Goal: Task Accomplishment & Management: Manage account settings

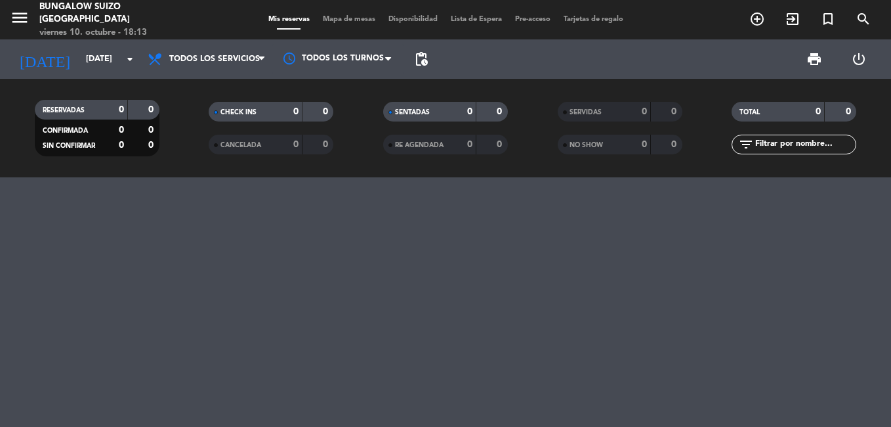
click at [341, 22] on span "Mapa de mesas" at bounding box center [349, 19] width 66 height 7
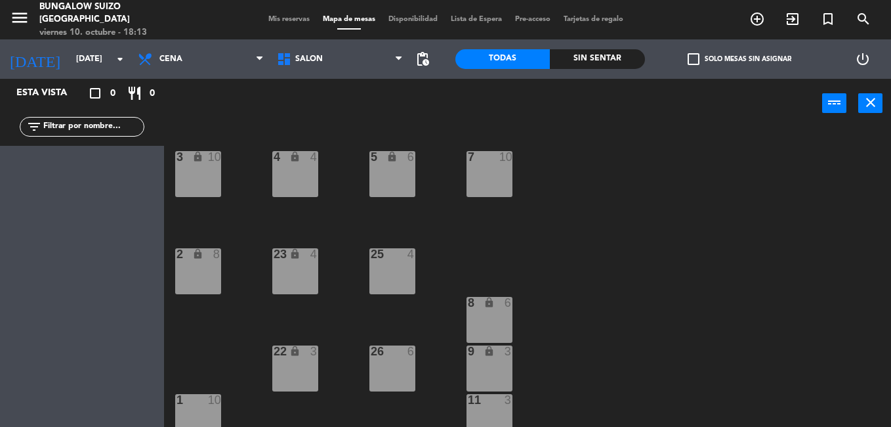
click at [395, 61] on span "SALÓN" at bounding box center [339, 59] width 139 height 29
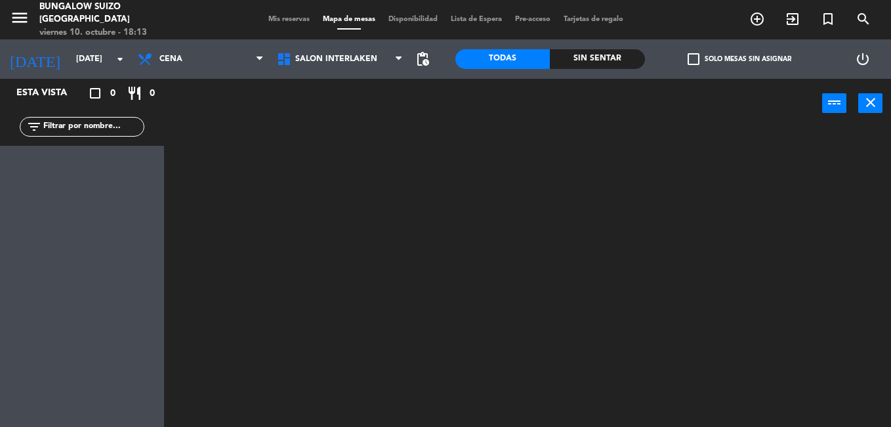
click at [371, 139] on ng-component "menu Bungalow Suizo [GEOGRAPHIC_DATA][DATE] 10. octubre - 18:13 Mis reservas Ma…" at bounding box center [445, 213] width 891 height 427
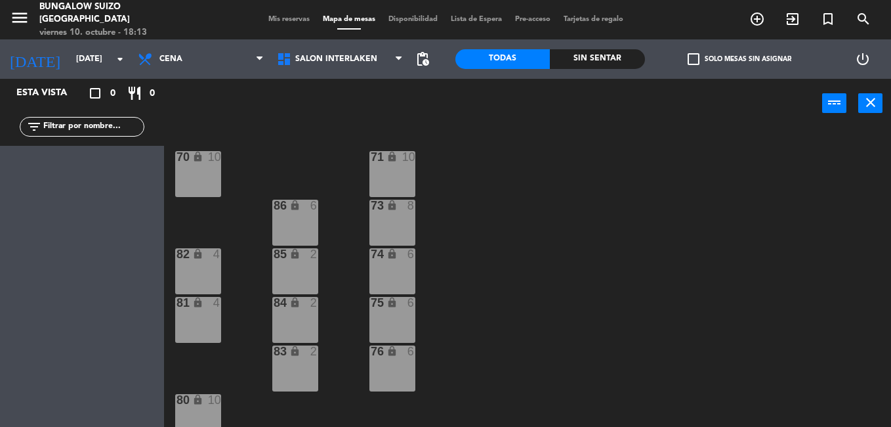
click at [383, 242] on div "73 lock 8" at bounding box center [392, 223] width 46 height 46
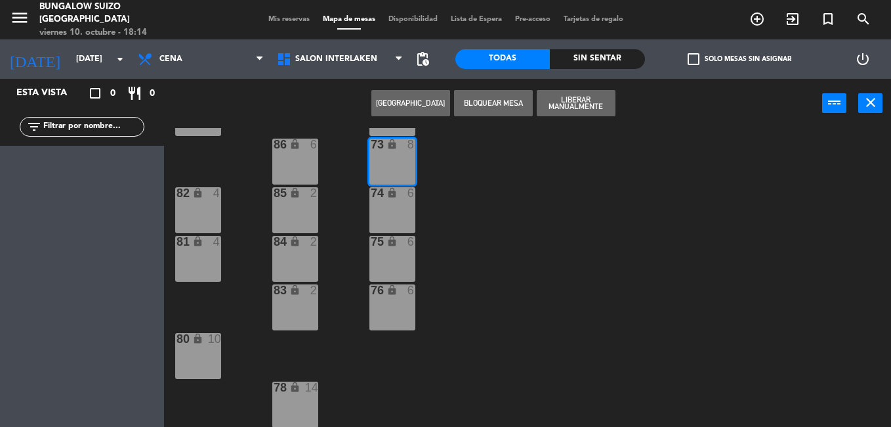
scroll to position [62, 0]
click at [301, 399] on div "78 lock 14" at bounding box center [295, 403] width 46 height 46
click at [581, 99] on button "Liberar Manualmente" at bounding box center [576, 103] width 79 height 26
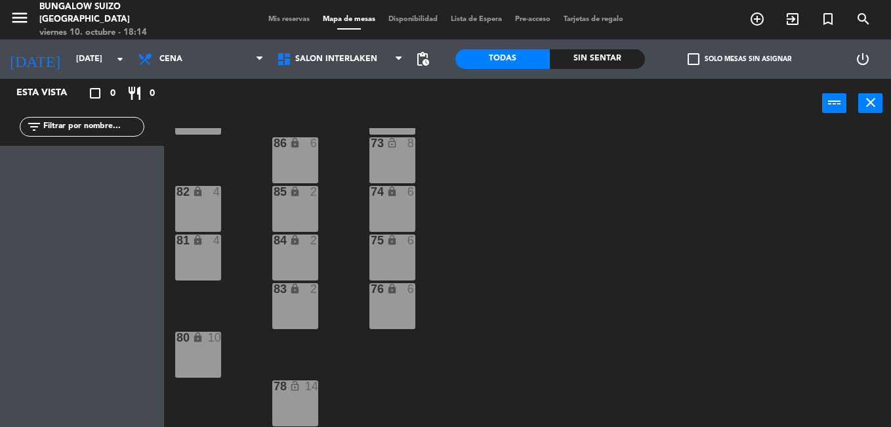
drag, startPoint x: 317, startPoint y: 371, endPoint x: 310, endPoint y: 377, distance: 8.8
click at [310, 377] on div "70 lock 10 71 lock 10 73 lock_open 8 86 lock 6 74 lock 6 82 lock 4 85 lock 2 75…" at bounding box center [532, 277] width 718 height 299
drag, startPoint x: 310, startPoint y: 377, endPoint x: 305, endPoint y: 394, distance: 18.1
click at [305, 394] on div "78 lock_open 14" at bounding box center [295, 403] width 46 height 46
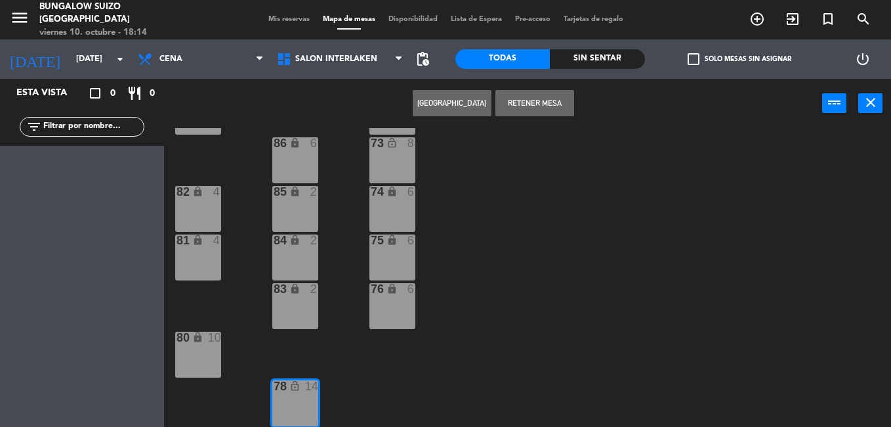
click at [305, 394] on div "78 lock_open 14" at bounding box center [295, 403] width 46 height 46
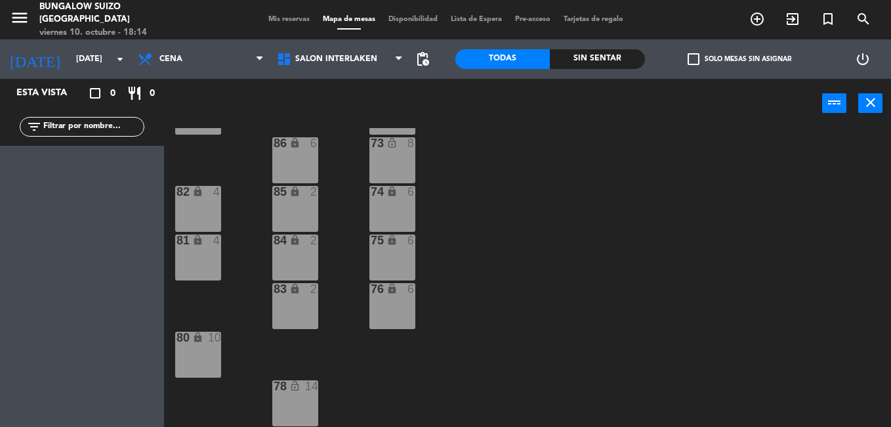
click at [305, 394] on div "78 lock_open 14" at bounding box center [295, 403] width 46 height 46
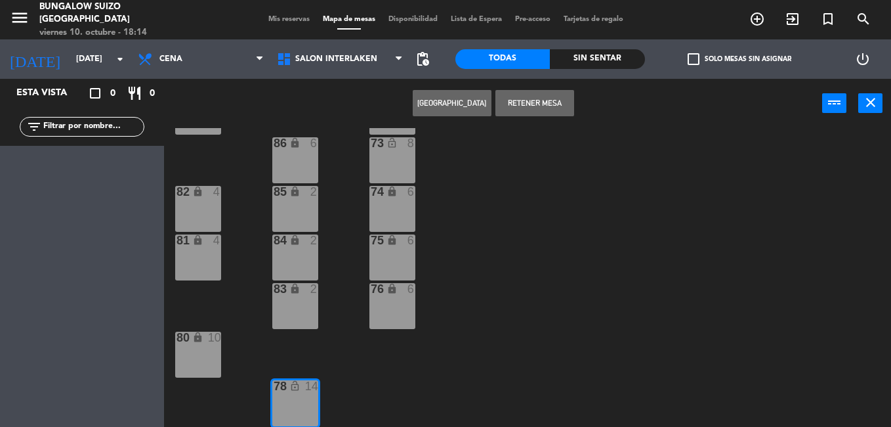
click at [437, 104] on button "[GEOGRAPHIC_DATA]" at bounding box center [452, 103] width 79 height 26
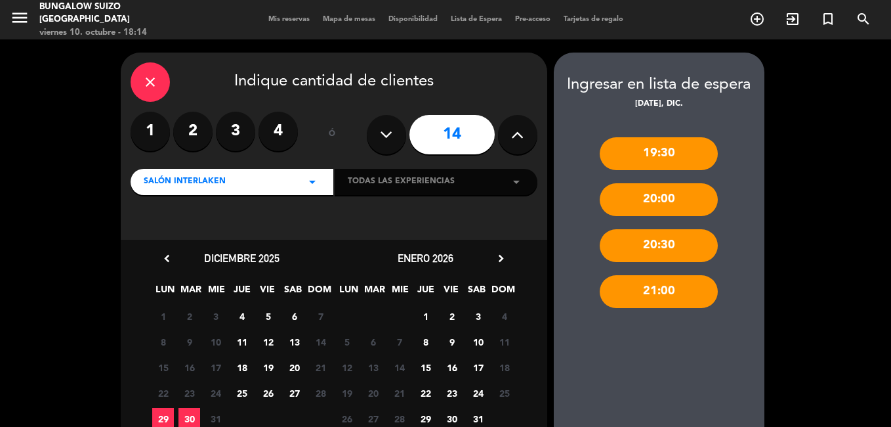
click at [442, 127] on input "14" at bounding box center [452, 134] width 85 height 39
click at [148, 82] on icon "close" at bounding box center [150, 82] width 16 height 16
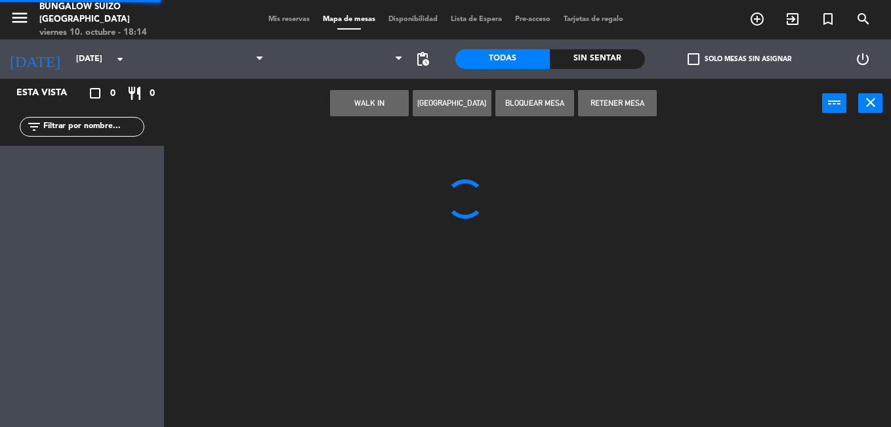
click at [148, 82] on div "Esta vista crop_square 0 restaurant 0 filter_list" at bounding box center [82, 253] width 164 height 348
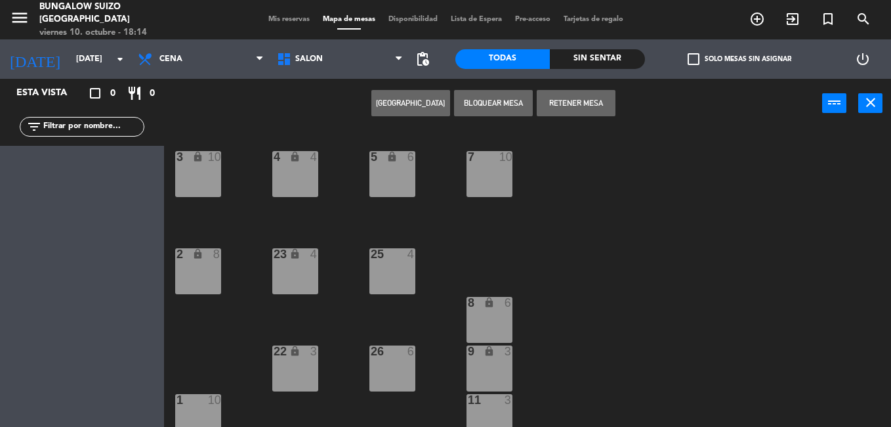
click at [290, 16] on span "Mis reservas" at bounding box center [289, 19] width 54 height 7
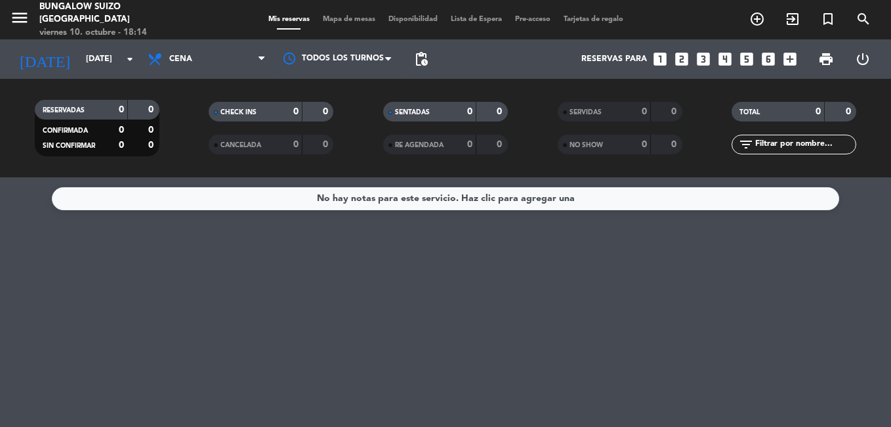
click at [131, 62] on icon "arrow_drop_down" at bounding box center [130, 59] width 16 height 16
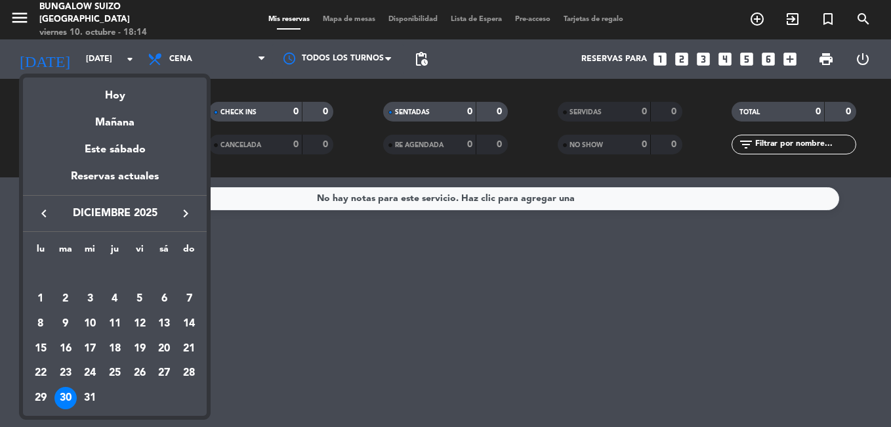
click at [131, 62] on div at bounding box center [445, 213] width 891 height 427
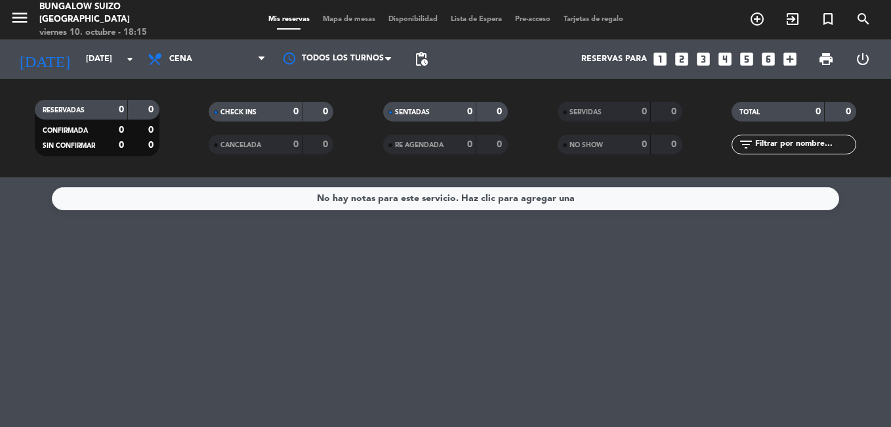
click at [476, 17] on span "Lista de Espera" at bounding box center [476, 19] width 64 height 7
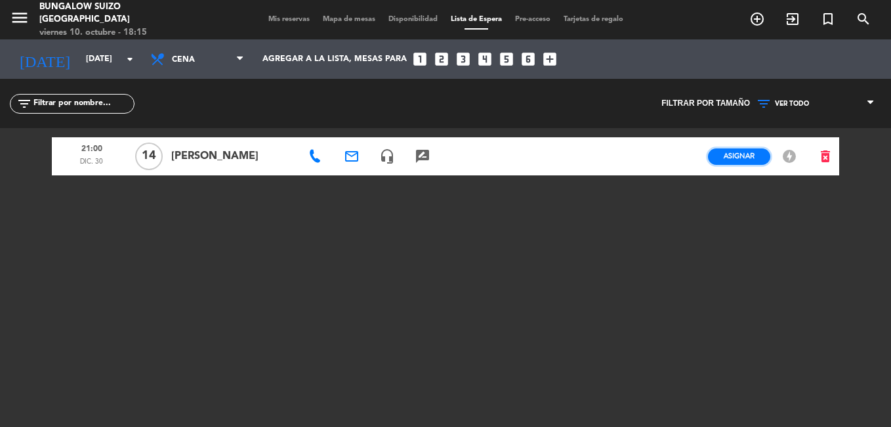
click at [721, 156] on button "Asignar" at bounding box center [739, 156] width 62 height 16
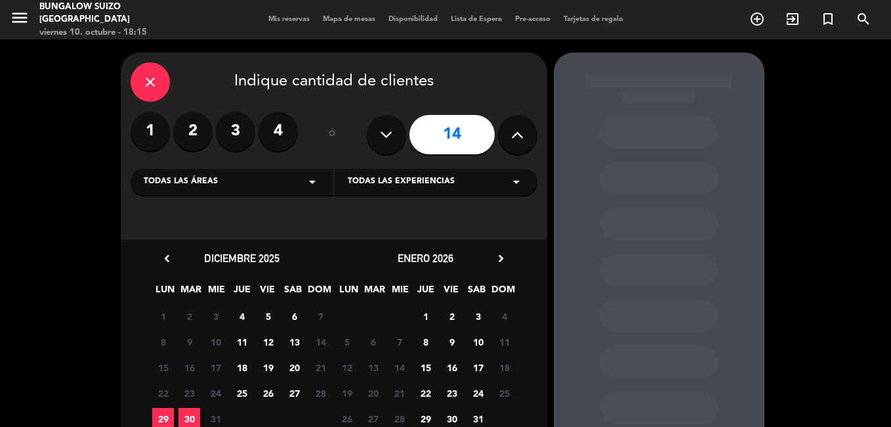
click at [196, 415] on span "30" at bounding box center [190, 419] width 22 height 22
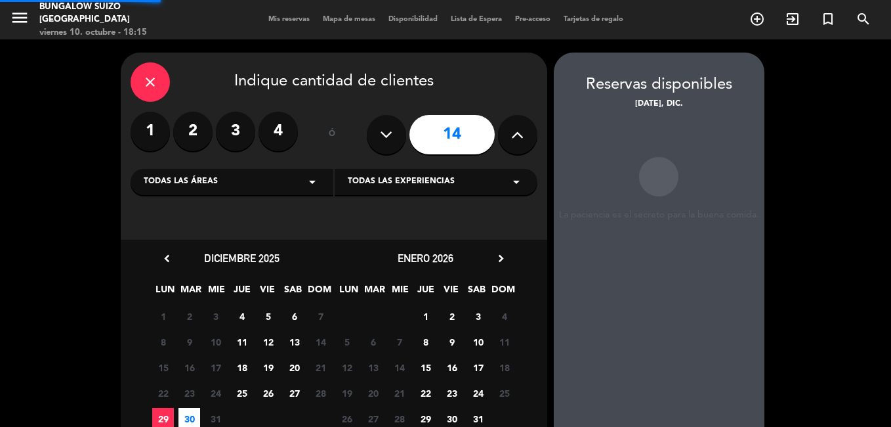
scroll to position [53, 0]
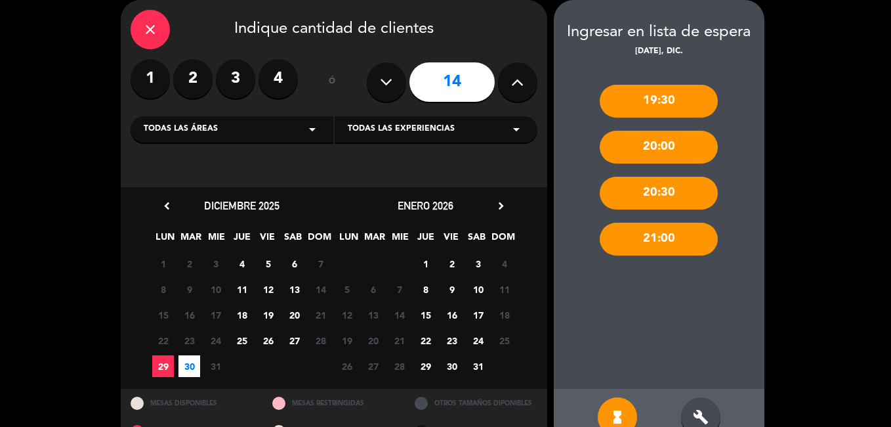
click at [666, 238] on div "21:00" at bounding box center [659, 238] width 118 height 33
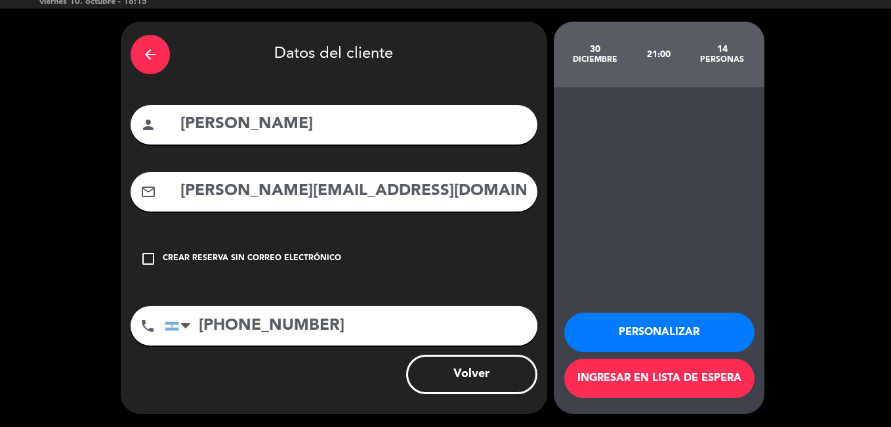
click at [503, 376] on button "Volver" at bounding box center [471, 373] width 131 height 39
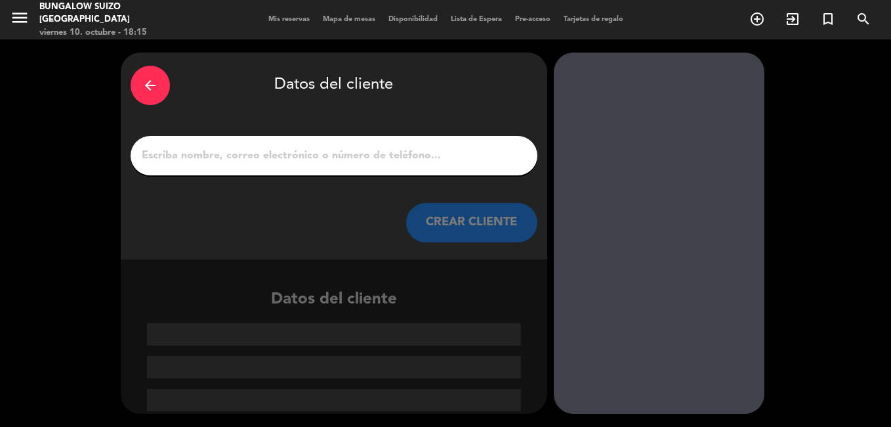
scroll to position [0, 0]
click at [148, 76] on div "arrow_back" at bounding box center [150, 85] width 39 height 39
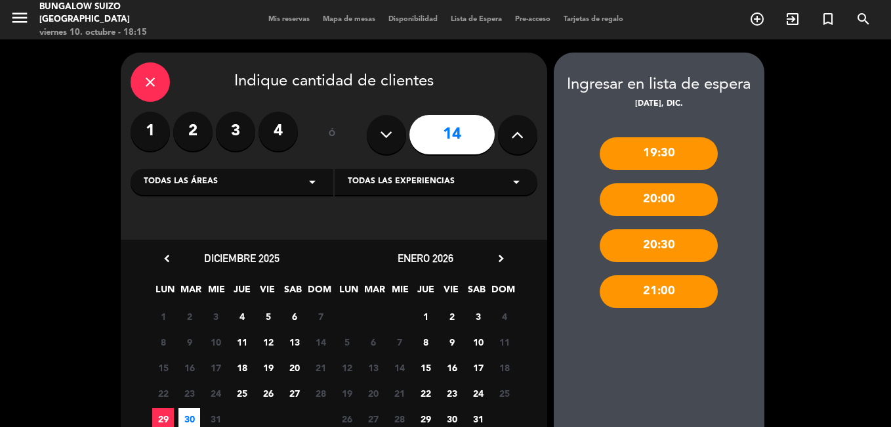
click at [160, 81] on div "close" at bounding box center [150, 81] width 39 height 39
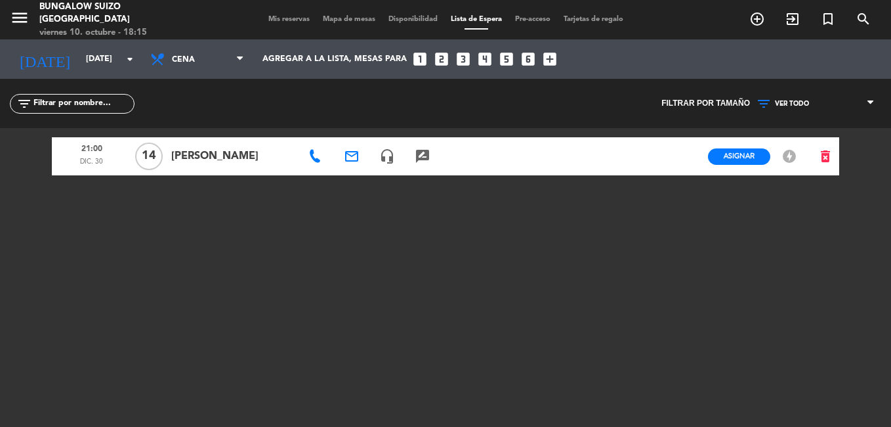
click at [221, 151] on span "[PERSON_NAME]" at bounding box center [232, 156] width 123 height 17
click at [212, 156] on span "[PERSON_NAME]" at bounding box center [232, 156] width 123 height 17
click at [190, 159] on span "[PERSON_NAME]" at bounding box center [232, 156] width 123 height 17
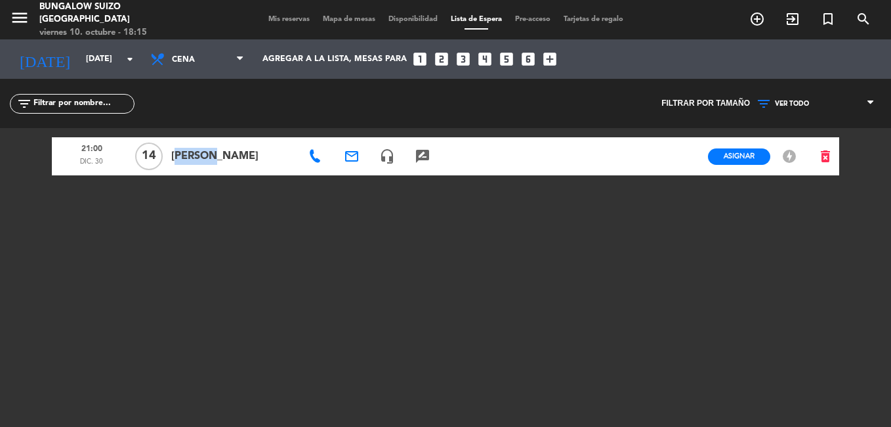
click at [190, 159] on span "[PERSON_NAME]" at bounding box center [232, 156] width 123 height 17
drag, startPoint x: 190, startPoint y: 159, endPoint x: 323, endPoint y: 161, distance: 133.2
click at [323, 161] on span at bounding box center [316, 156] width 16 height 13
click at [154, 154] on span "14" at bounding box center [149, 156] width 28 height 28
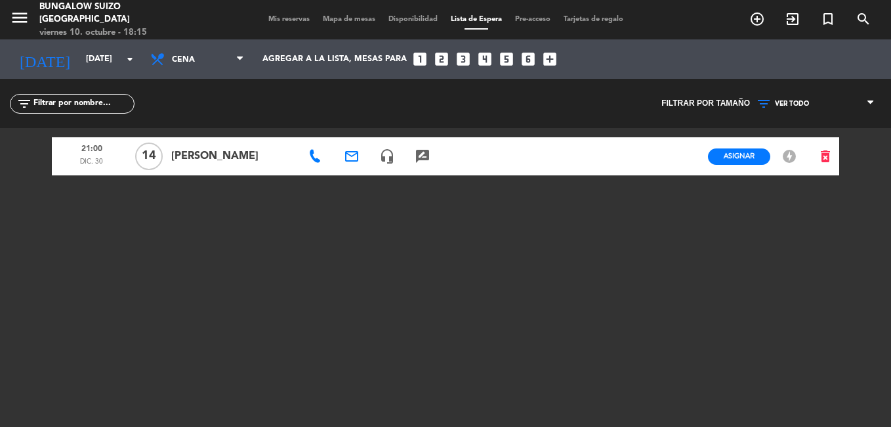
click at [182, 161] on span "[PERSON_NAME]" at bounding box center [232, 156] width 123 height 17
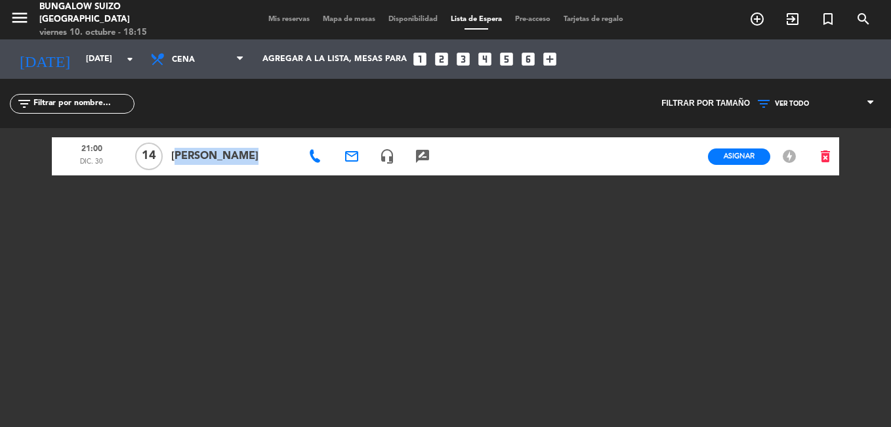
click at [182, 161] on span "[PERSON_NAME]" at bounding box center [232, 156] width 123 height 17
drag, startPoint x: 426, startPoint y: 24, endPoint x: 726, endPoint y: 154, distance: 326.8
click at [726, 154] on span "Asignar" at bounding box center [739, 156] width 31 height 10
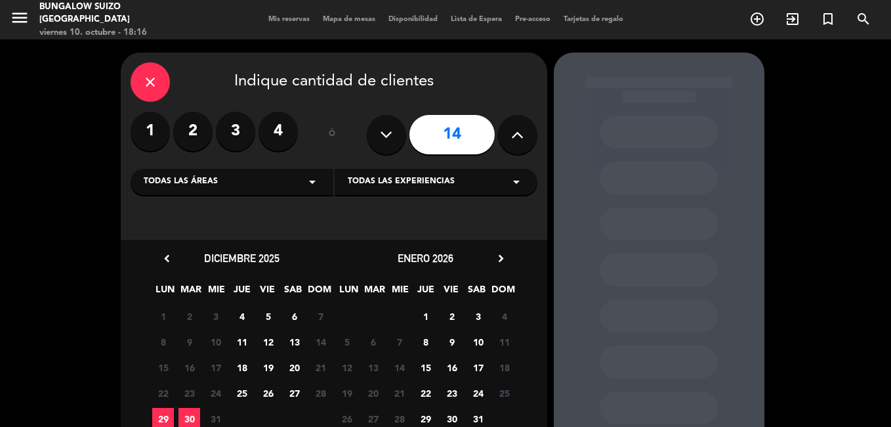
click at [887, 167] on div "close Indique cantidad de clientes 1 2 3 4 ó 14 Todas las áreas arrow_drop_down…" at bounding box center [445, 274] width 891 height 471
click at [196, 413] on span "30" at bounding box center [190, 419] width 22 height 22
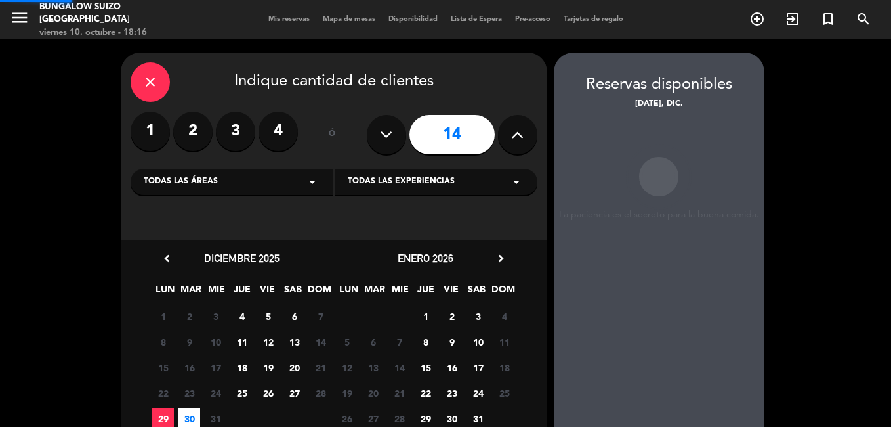
scroll to position [53, 0]
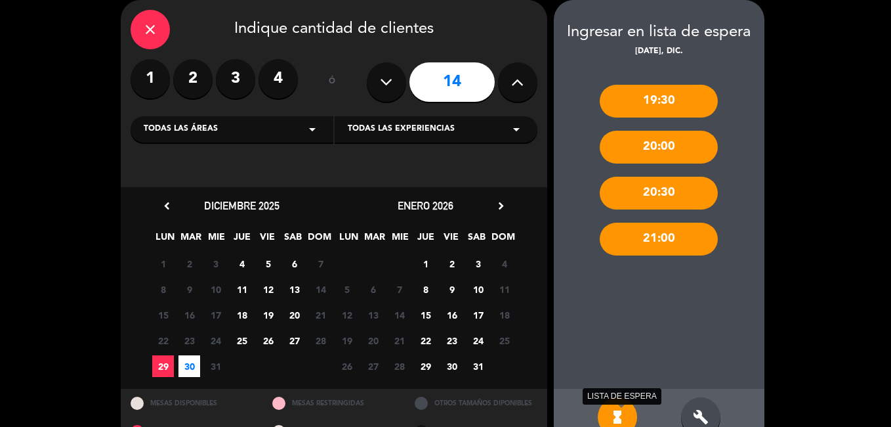
click at [621, 411] on icon "hourglass_full" at bounding box center [618, 417] width 16 height 16
click at [694, 409] on icon "build" at bounding box center [701, 417] width 16 height 16
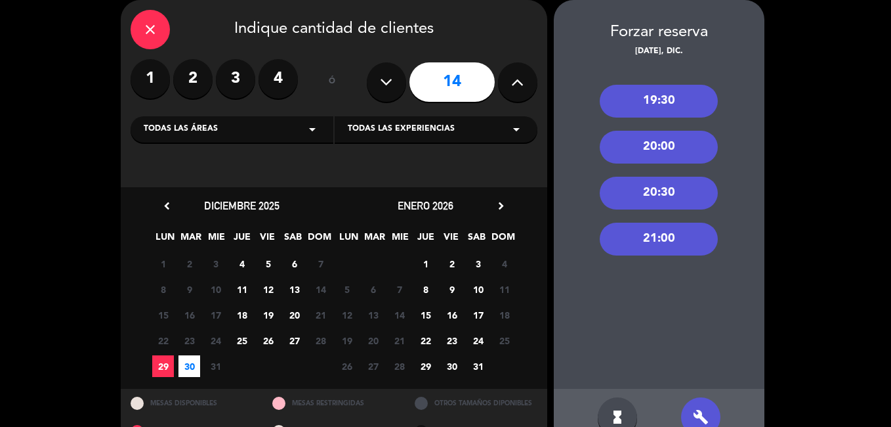
click at [679, 244] on div "21:00" at bounding box center [659, 238] width 118 height 33
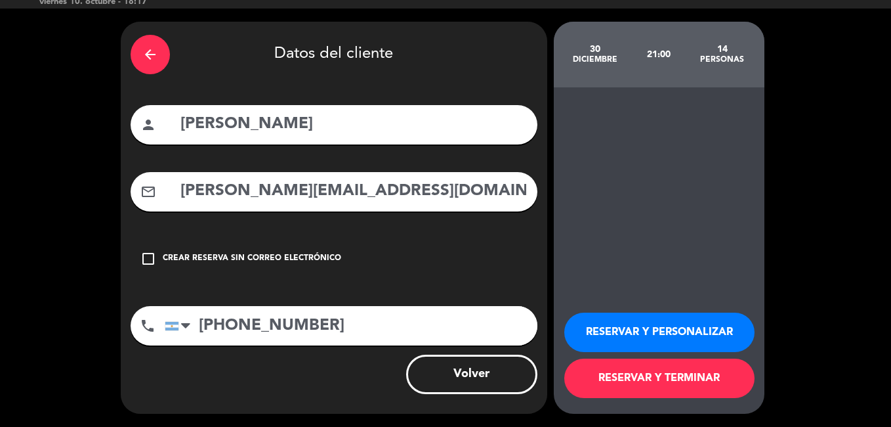
scroll to position [31, 0]
click at [345, 193] on input "[PERSON_NAME][EMAIL_ADDRESS][DOMAIN_NAME]" at bounding box center [353, 191] width 348 height 27
type input "[PERSON_NAME][EMAIL_ADDRESS][DOMAIN_NAME]"
click at [617, 383] on button "RESERVAR Y TERMINAR" at bounding box center [659, 377] width 190 height 39
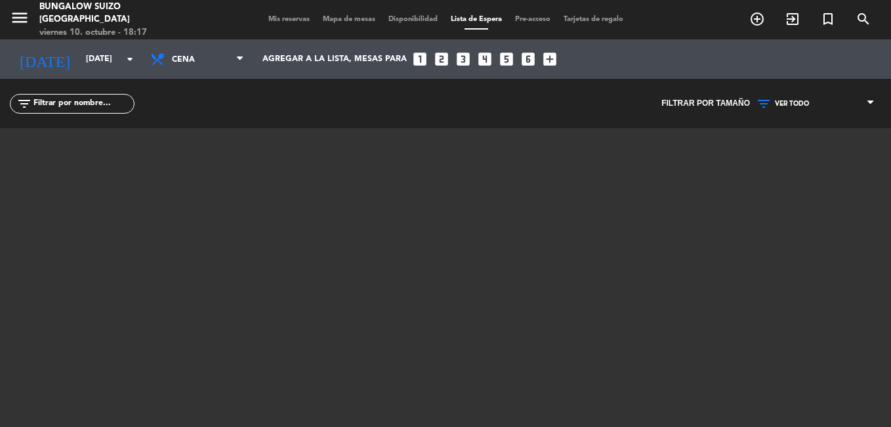
click at [297, 16] on span "Mis reservas" at bounding box center [289, 19] width 54 height 7
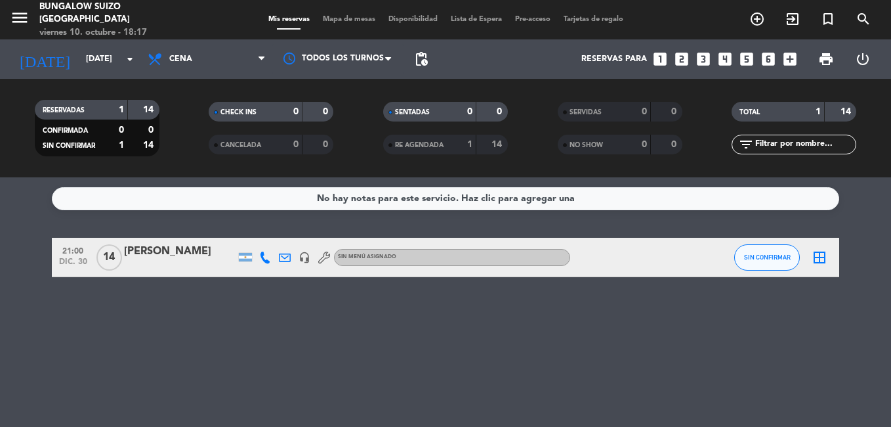
click at [114, 260] on span "14" at bounding box center [109, 257] width 26 height 26
click at [138, 251] on div "[PERSON_NAME]" at bounding box center [180, 251] width 112 height 17
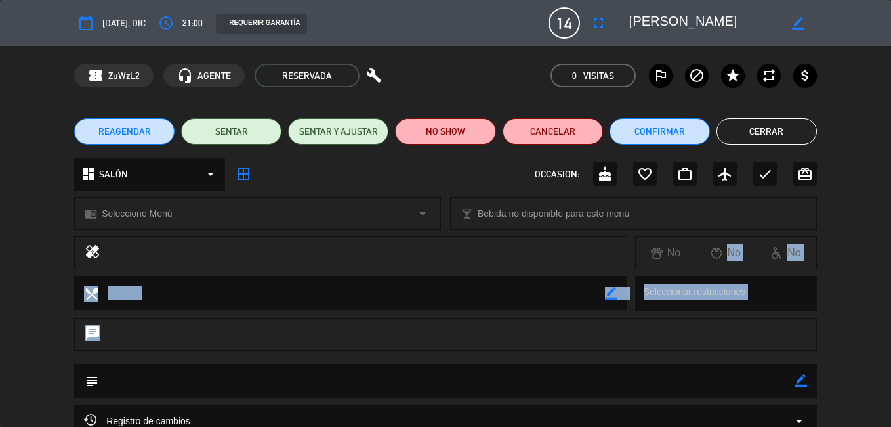
drag, startPoint x: 662, startPoint y: 341, endPoint x: 675, endPoint y: 256, distance: 85.7
click at [675, 256] on div "calendar_today [DATE], dic. access_time 21:00 REQUERIR GARANTÍA 14 [PERSON_NAME…" at bounding box center [445, 213] width 891 height 427
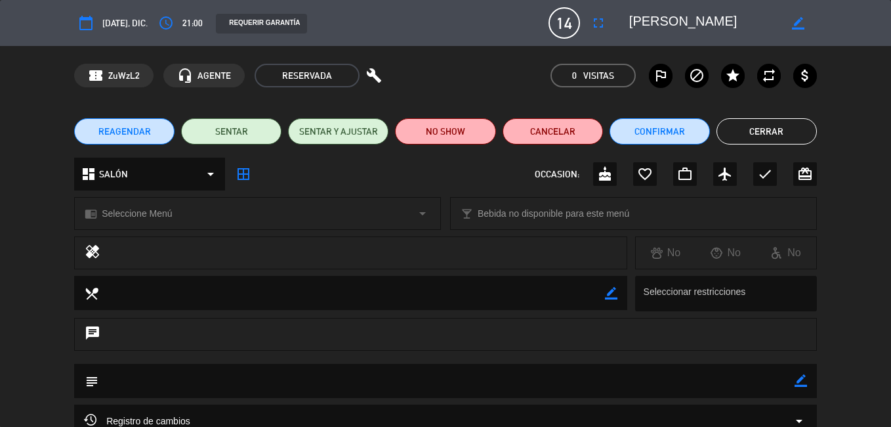
drag, startPoint x: 675, startPoint y: 256, endPoint x: 678, endPoint y: 289, distance: 33.6
click at [678, 289] on div at bounding box center [729, 293] width 177 height 25
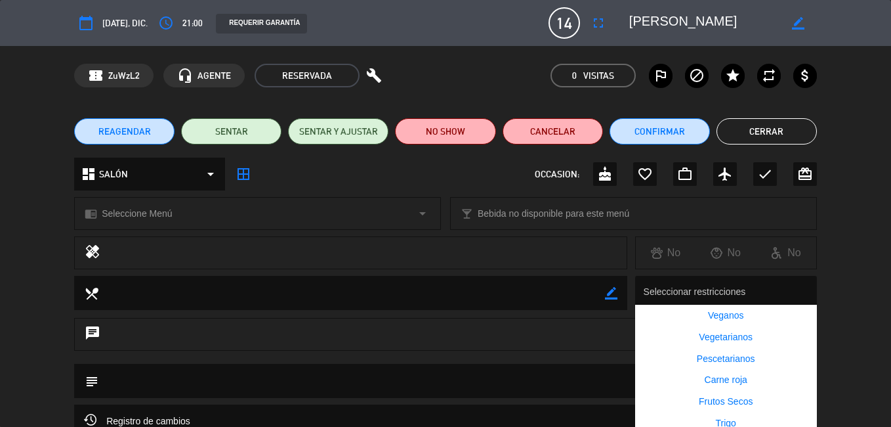
scroll to position [175, 0]
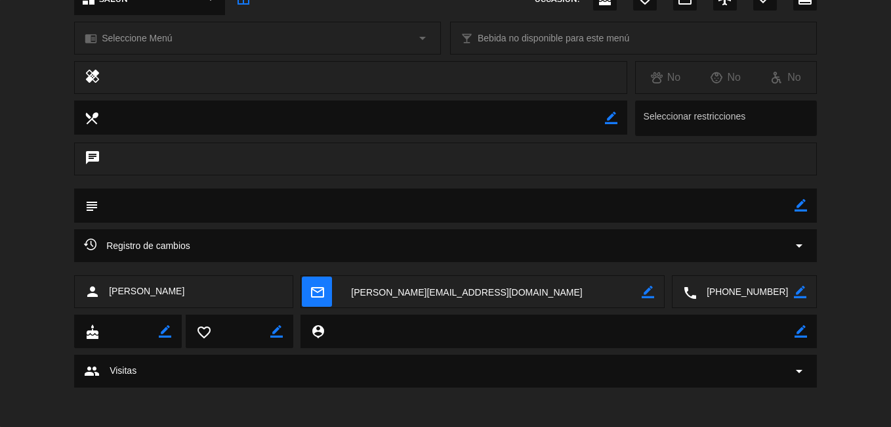
click at [872, 291] on div "person [PERSON_NAME] mail_outline border_color local_phone border_color" at bounding box center [445, 294] width 891 height 39
click at [881, 83] on div "healing No No No" at bounding box center [445, 80] width 891 height 39
drag, startPoint x: 881, startPoint y: 83, endPoint x: 885, endPoint y: 60, distance: 22.6
click at [885, 60] on div "calendar_today [DATE], dic. access_time 21:00 REQUERIR GARANTÍA 14 [PERSON_NAME…" at bounding box center [445, 213] width 891 height 427
click at [891, 82] on div "healing No No No" at bounding box center [445, 80] width 891 height 39
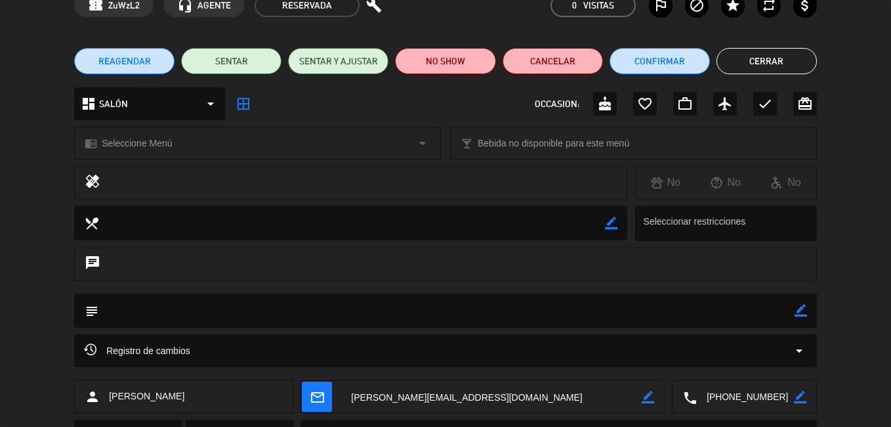
scroll to position [0, 0]
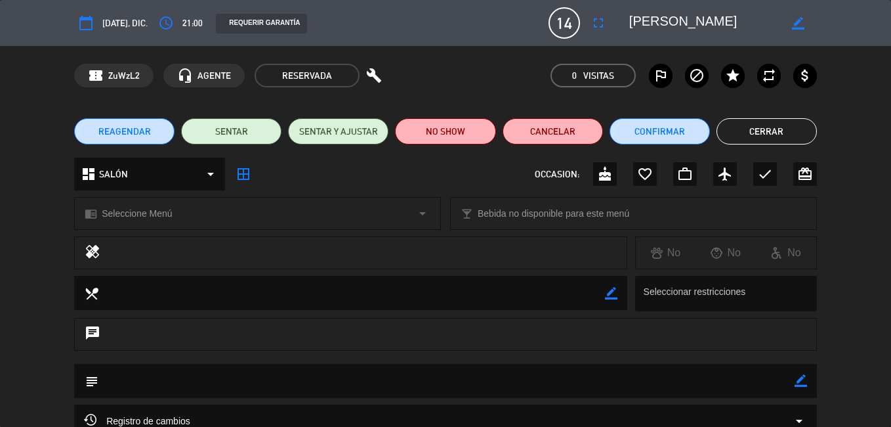
click at [804, 133] on button "Cerrar" at bounding box center [767, 131] width 100 height 26
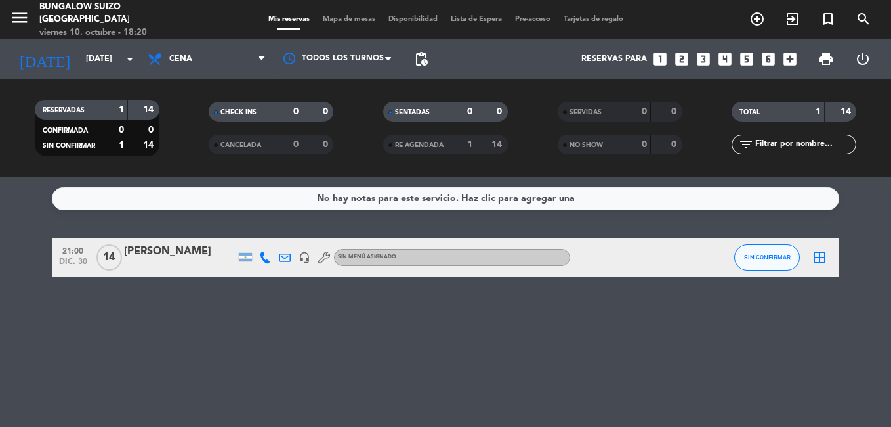
click at [819, 256] on icon "border_all" at bounding box center [820, 257] width 16 height 16
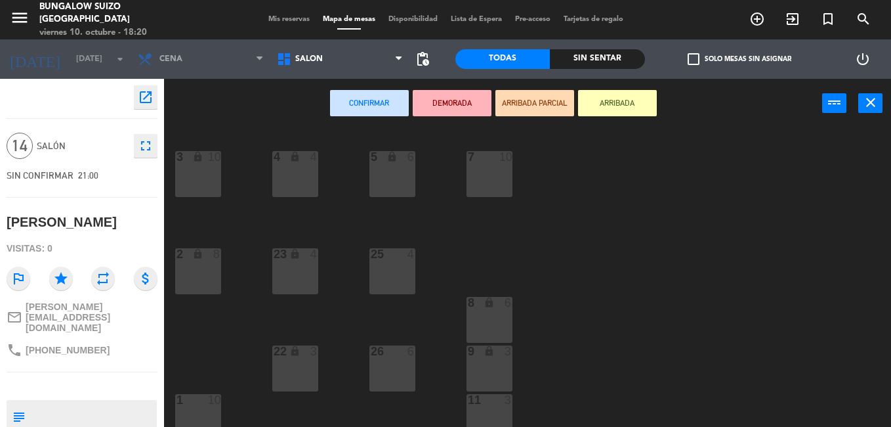
click at [887, 175] on div "3 lock 10 4 lock 4 5 lock 6 7 10 2 lock 8 23 lock 4 25 4 8 lock 6 22 lock 3 26 …" at bounding box center [532, 277] width 718 height 299
click at [547, 344] on div "3 lock 10 4 lock 4 5 lock 6 7 10 2 lock 8 23 lock 4 25 4 8 lock 6 22 lock 3 26 …" at bounding box center [532, 277] width 718 height 299
click at [145, 146] on icon "fullscreen" at bounding box center [146, 146] width 16 height 16
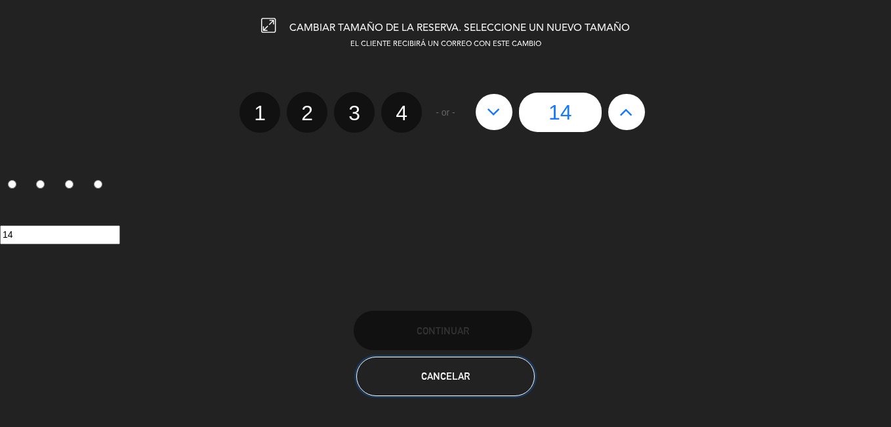
click at [488, 356] on button "Cancelar" at bounding box center [445, 375] width 179 height 39
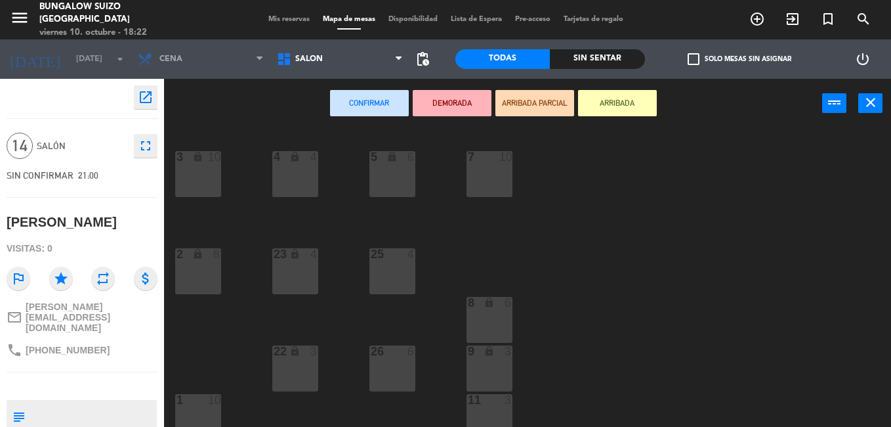
click at [488, 356] on icon "lock" at bounding box center [489, 350] width 11 height 11
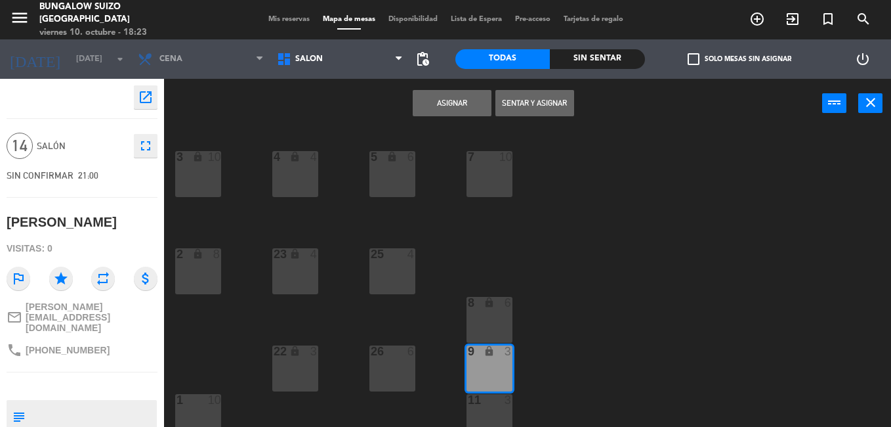
click at [868, 240] on div "3 lock 10 4 lock 4 5 lock 6 7 10 2 lock 8 23 lock 4 25 4 8 lock 6 22 lock 3 26 …" at bounding box center [532, 277] width 718 height 299
click at [370, 54] on span "SALÓN" at bounding box center [339, 59] width 139 height 29
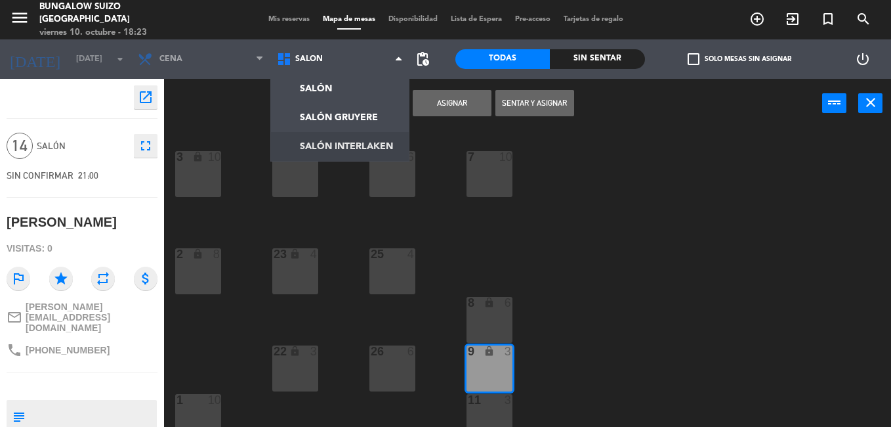
click at [367, 136] on ng-component "menu Bungalow Suizo [GEOGRAPHIC_DATA][DATE] 10. octubre - 18:23 Mis reservas Ma…" at bounding box center [445, 213] width 891 height 427
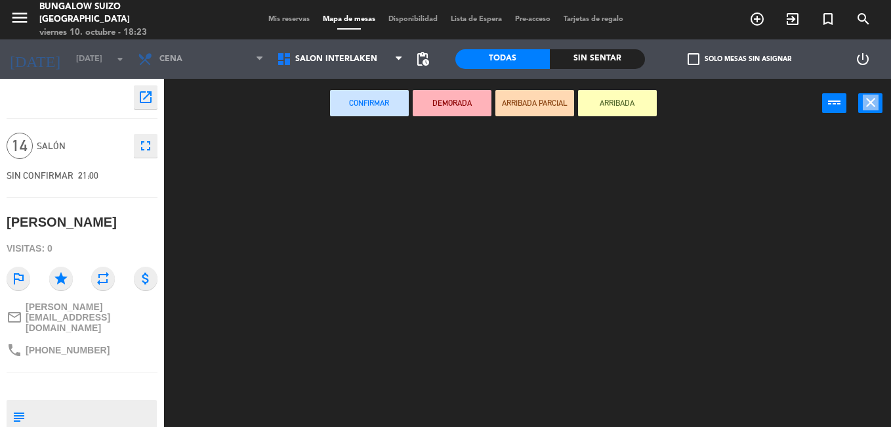
click at [367, 136] on div at bounding box center [532, 277] width 718 height 299
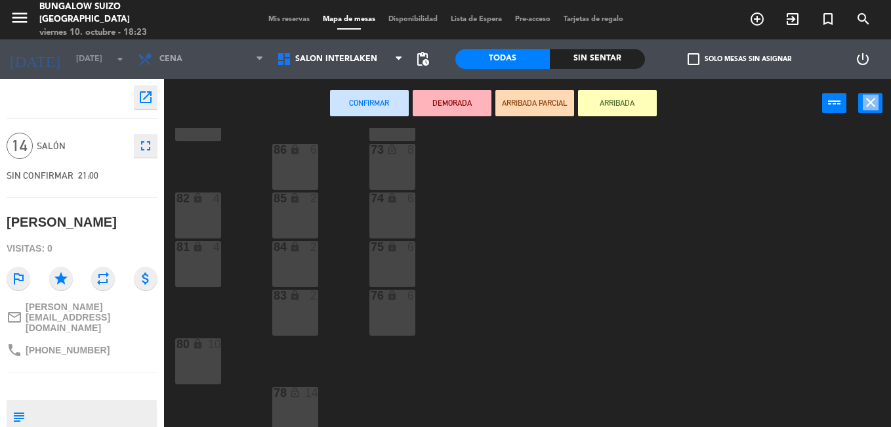
scroll to position [62, 0]
click at [314, 410] on div "78 lock_open 14" at bounding box center [295, 403] width 46 height 46
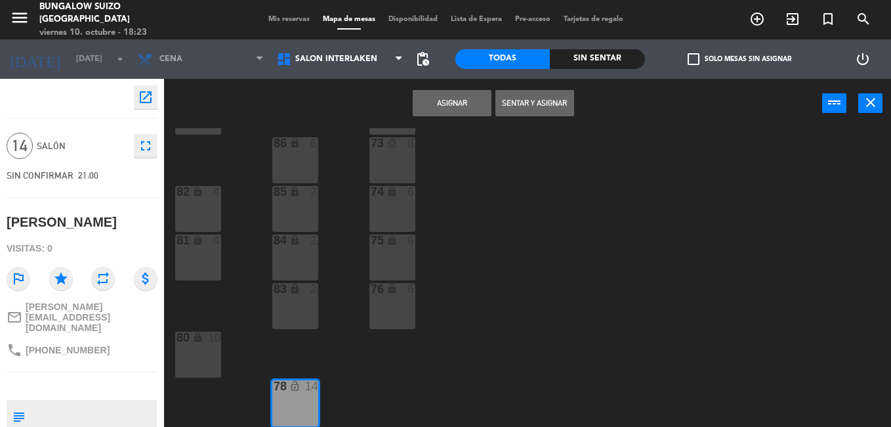
click at [452, 106] on button "Asignar" at bounding box center [452, 103] width 79 height 26
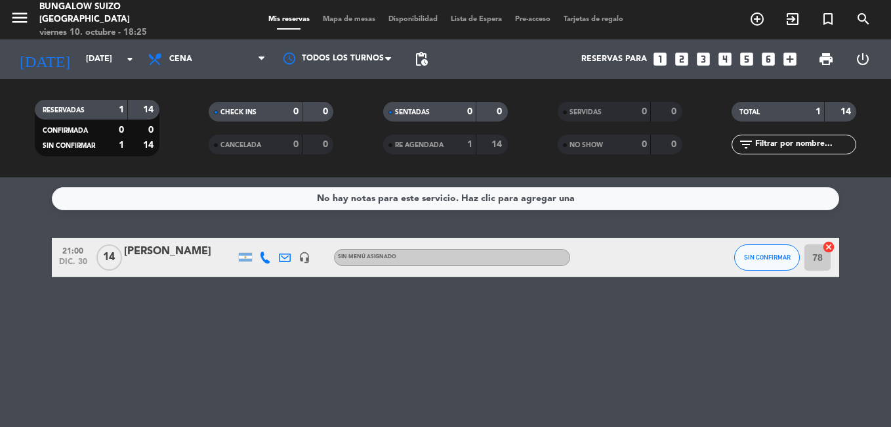
click at [345, 20] on span "Mapa de mesas" at bounding box center [349, 19] width 66 height 7
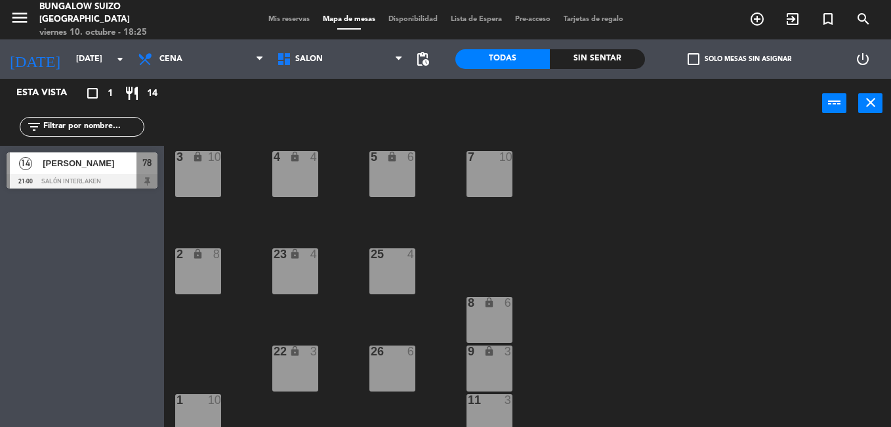
click at [341, 60] on span "SALÓN" at bounding box center [339, 59] width 139 height 29
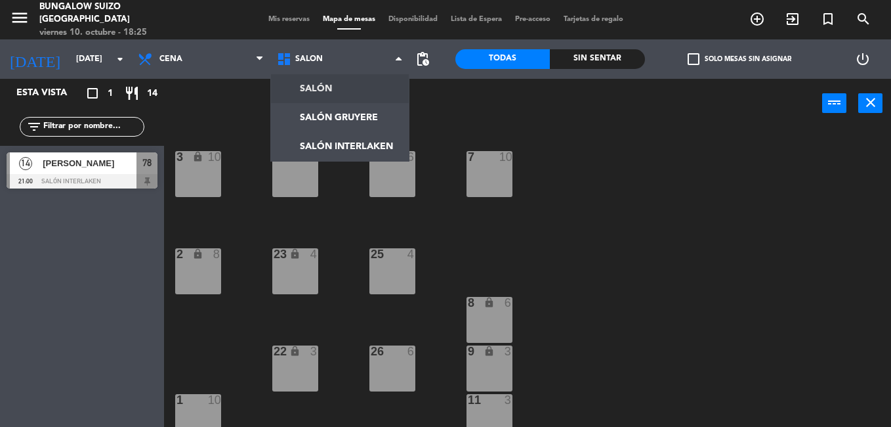
click at [289, 17] on span "Mis reservas" at bounding box center [289, 19] width 54 height 7
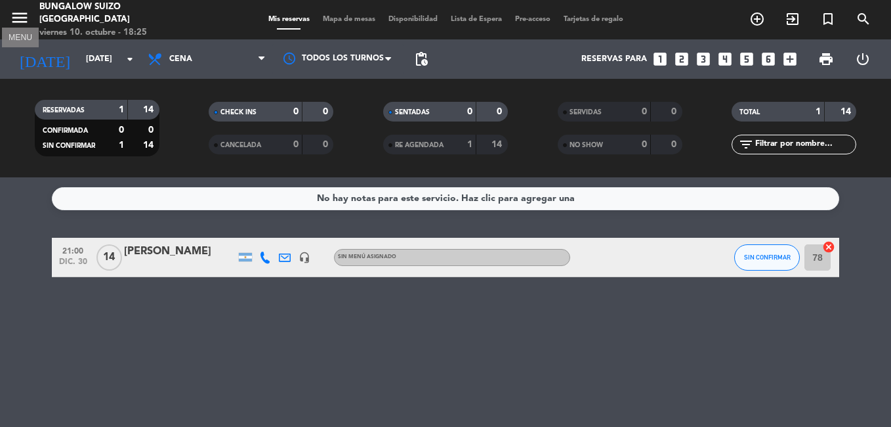
click at [24, 16] on icon "menu" at bounding box center [20, 18] width 20 height 20
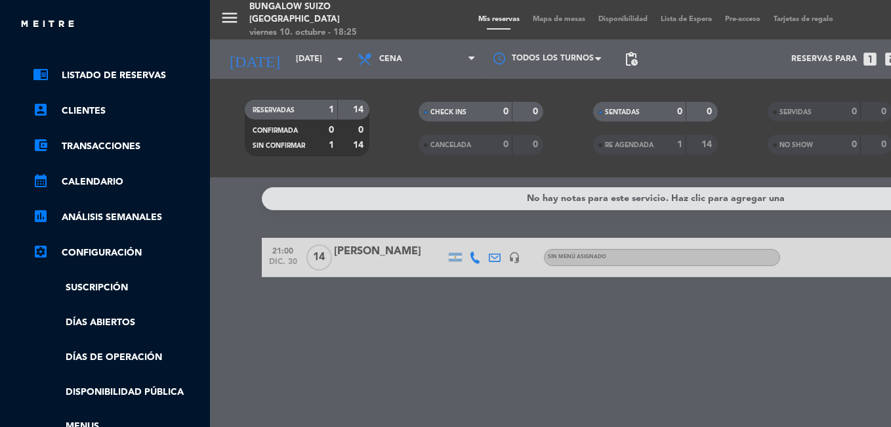
scroll to position [44, 1]
drag, startPoint x: 200, startPoint y: 225, endPoint x: 192, endPoint y: 281, distance: 56.3
click at [192, 281] on ul "chrome_reader_mode Listado de Reservas account_box Clientes account_balance_wal…" at bounding box center [103, 286] width 197 height 436
click at [190, 282] on link "Suscripción" at bounding box center [117, 287] width 171 height 15
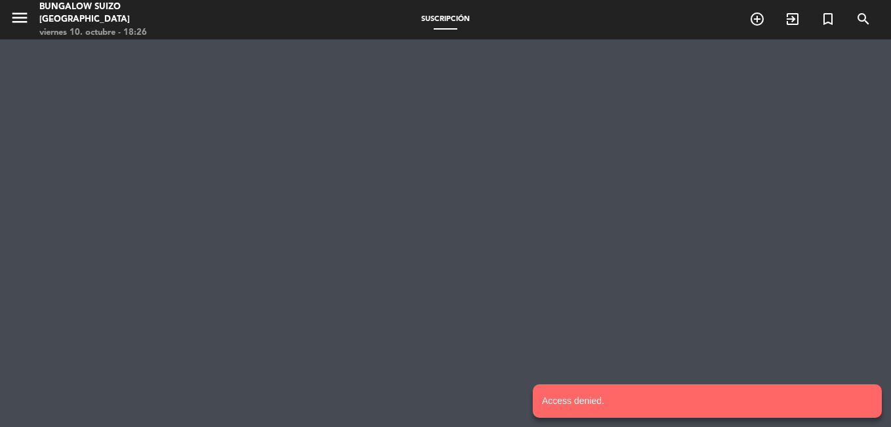
drag, startPoint x: 190, startPoint y: 282, endPoint x: 239, endPoint y: 274, distance: 50.0
click at [239, 274] on div "menu Bungalow Suizo [GEOGRAPHIC_DATA][DATE] 10. octubre - 18:26 Suscripción add…" at bounding box center [445, 213] width 891 height 427
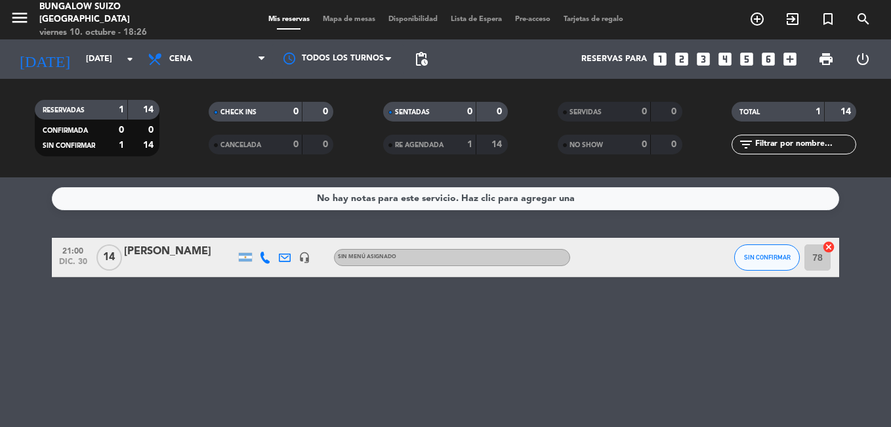
click at [60, 47] on div "[DATE] [DATE] arrow_drop_down" at bounding box center [75, 59] width 131 height 29
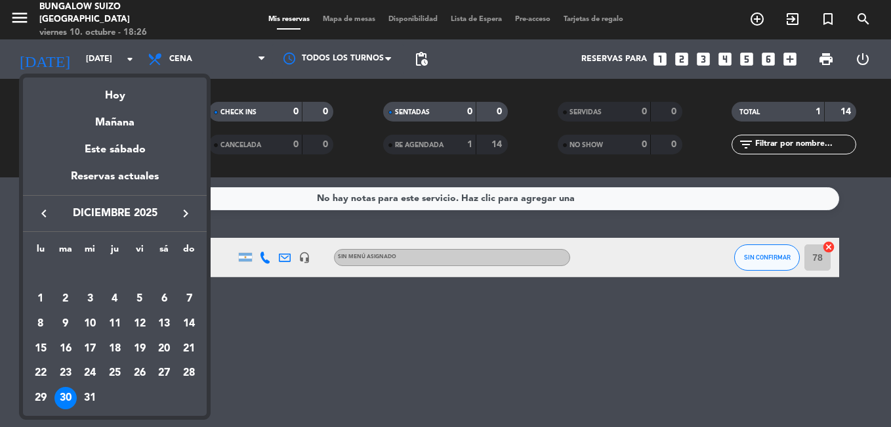
click at [127, 127] on div "Mañana" at bounding box center [115, 117] width 184 height 27
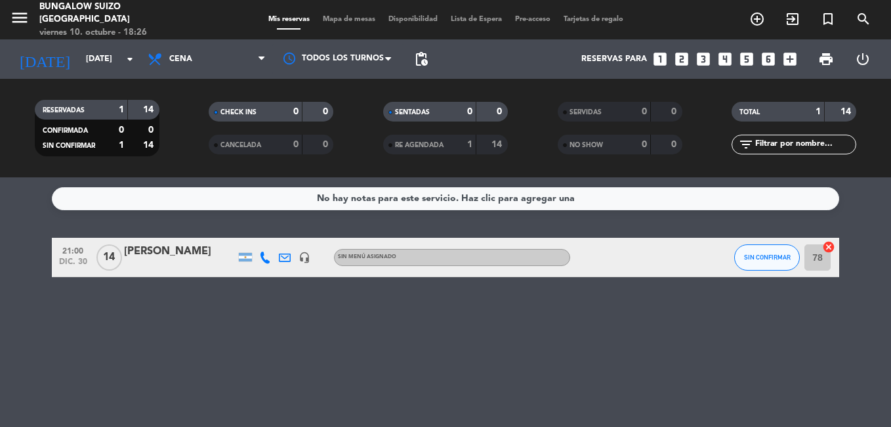
type input "[DATE]"
click at [818, 261] on input "28" at bounding box center [818, 257] width 26 height 26
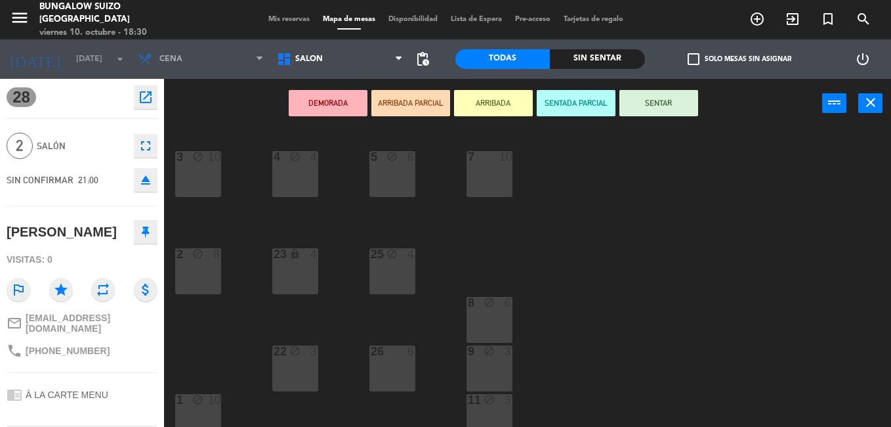
drag, startPoint x: 856, startPoint y: 219, endPoint x: 855, endPoint y: 245, distance: 26.9
click at [855, 245] on div "3 block 10 4 block 4 5 block 6 7 10 2 block 8 23 lock 4 25 block 4 8 block 6 22…" at bounding box center [532, 277] width 718 height 299
drag, startPoint x: 854, startPoint y: 249, endPoint x: 859, endPoint y: 268, distance: 19.7
click at [859, 268] on div "3 block 10 4 block 4 5 block 6 7 10 2 block 8 23 lock 4 25 block 4 8 block 6 22…" at bounding box center [532, 277] width 718 height 299
click at [889, 312] on div "3 block 10 4 block 4 5 block 6 7 10 2 block 8 23 lock 4 25 block 4 8 block 6 22…" at bounding box center [532, 277] width 718 height 299
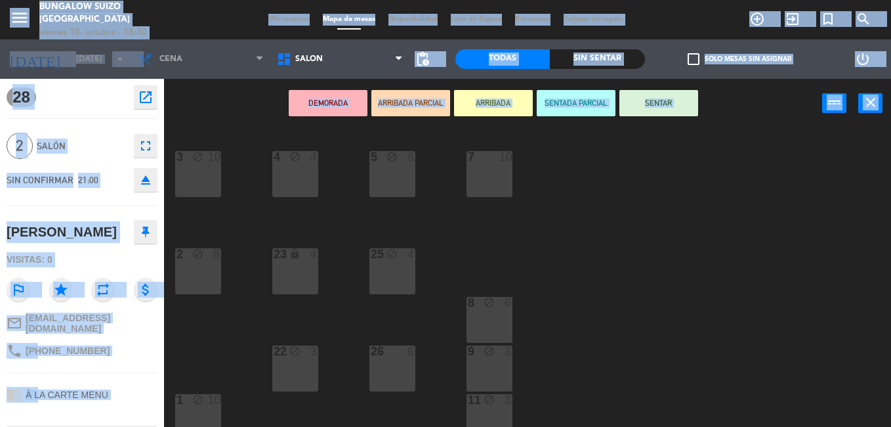
click at [891, 320] on html "close × Bungalow Suizo [GEOGRAPHIC_DATA] × chrome_reader_mode Listado de Reserv…" at bounding box center [445, 213] width 891 height 427
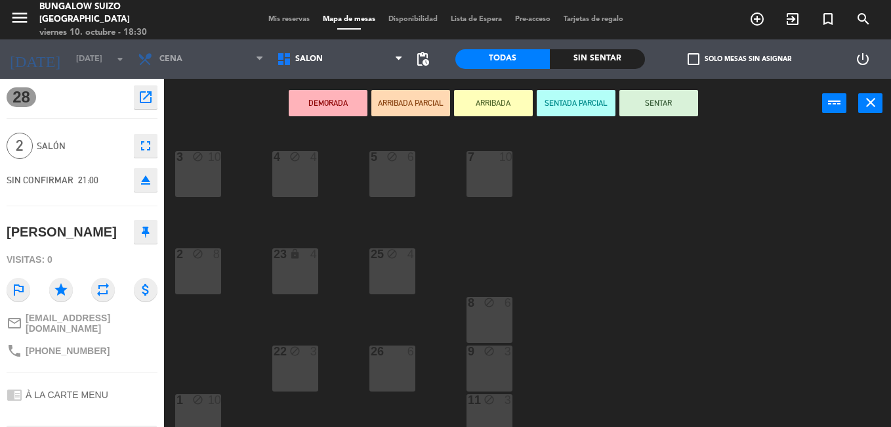
click at [675, 374] on div "3 block 10 4 block 4 5 block 6 7 10 2 block 8 23 lock 4 25 block 4 8 block 6 22…" at bounding box center [532, 277] width 718 height 299
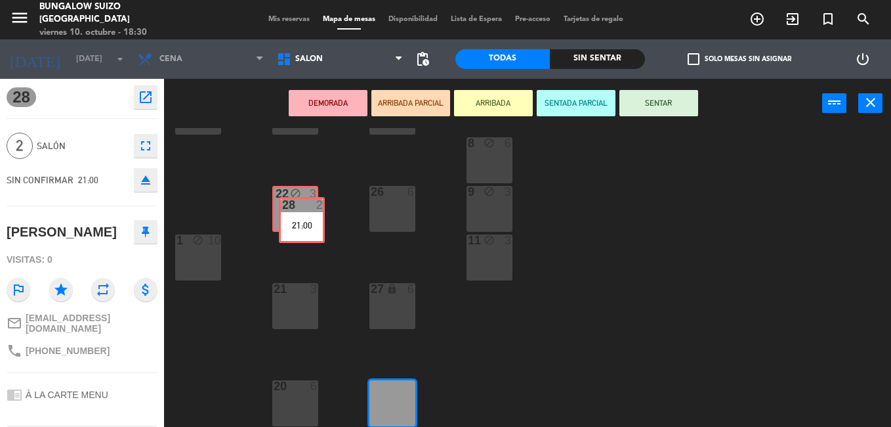
drag, startPoint x: 409, startPoint y: 400, endPoint x: 318, endPoint y: 217, distance: 204.3
click at [318, 217] on div "3 block 10 4 block 4 5 block 6 7 10 2 block 8 23 lock 4 25 block 4 8 block 6 22…" at bounding box center [532, 277] width 718 height 299
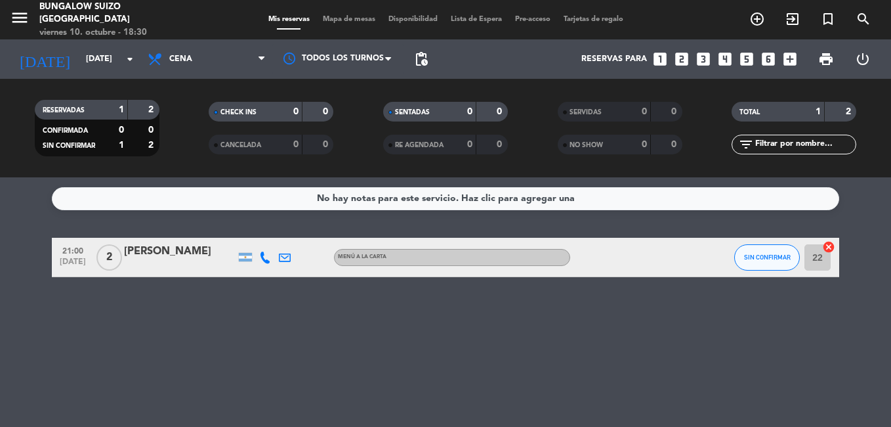
click at [363, 20] on span "Mapa de mesas" at bounding box center [349, 19] width 66 height 7
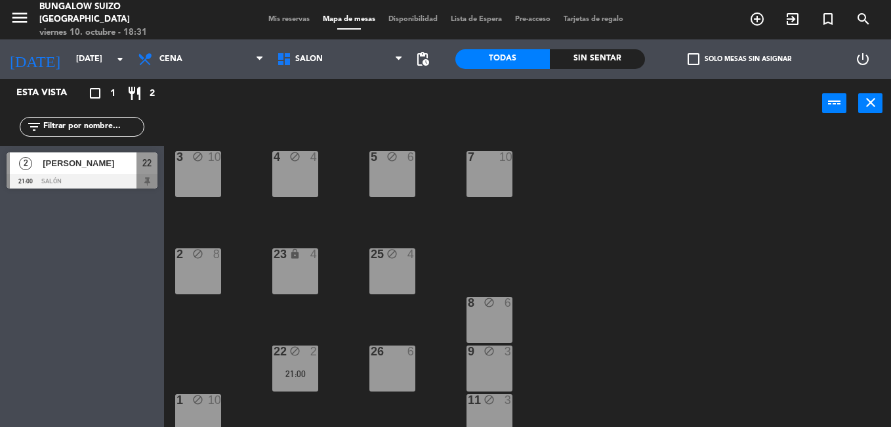
click at [412, 263] on div "25 block 4" at bounding box center [392, 271] width 46 height 46
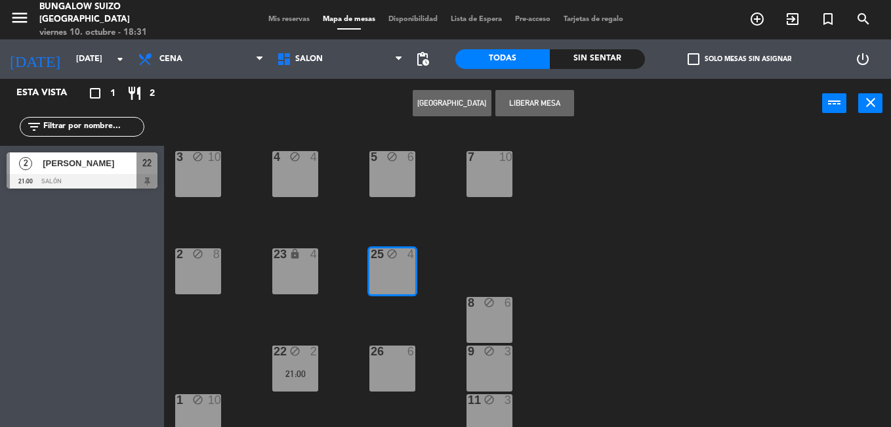
click at [534, 110] on button "Liberar Mesa" at bounding box center [534, 103] width 79 height 26
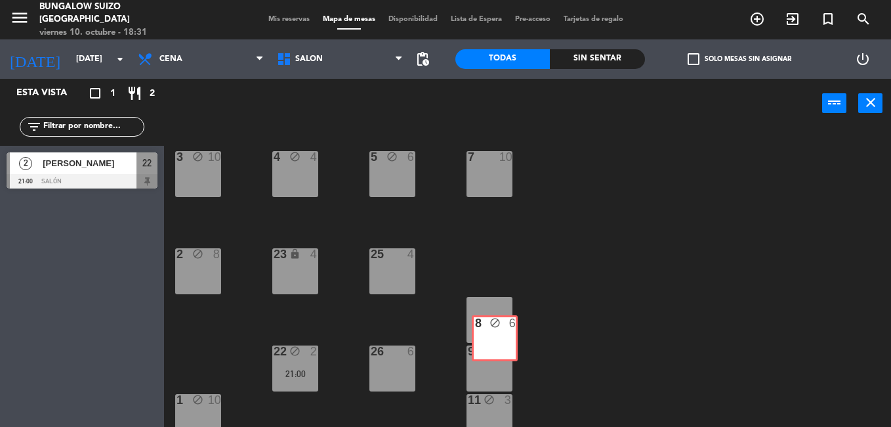
drag, startPoint x: 517, startPoint y: 301, endPoint x: 522, endPoint y: 320, distance: 19.1
click at [522, 320] on div "3 block 10 4 block 4 5 block 6 7 10 2 block 8 23 lock 4 25 4 8 block 6 8 block …" at bounding box center [532, 277] width 718 height 299
drag, startPoint x: 560, startPoint y: 336, endPoint x: 567, endPoint y: 266, distance: 70.6
click at [567, 266] on div "3 block 10 4 block 4 5 block 6 7 10 2 block 8 23 lock 4 25 4 8 block 6 22 block…" at bounding box center [532, 277] width 718 height 299
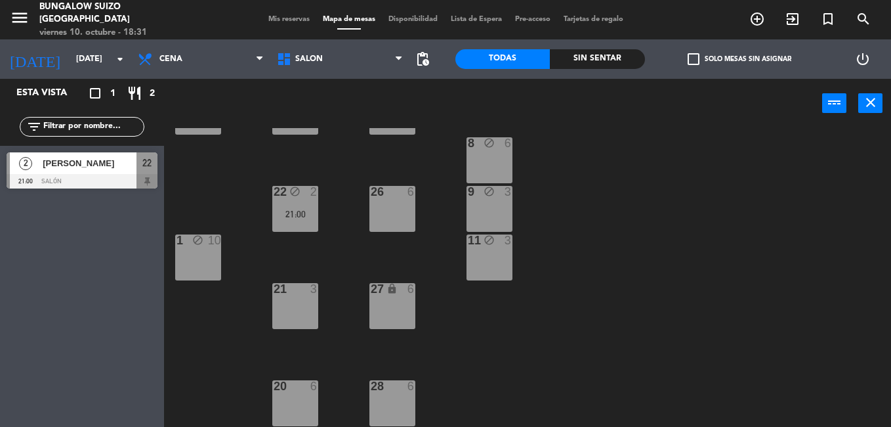
click at [390, 289] on icon "lock" at bounding box center [392, 288] width 11 height 11
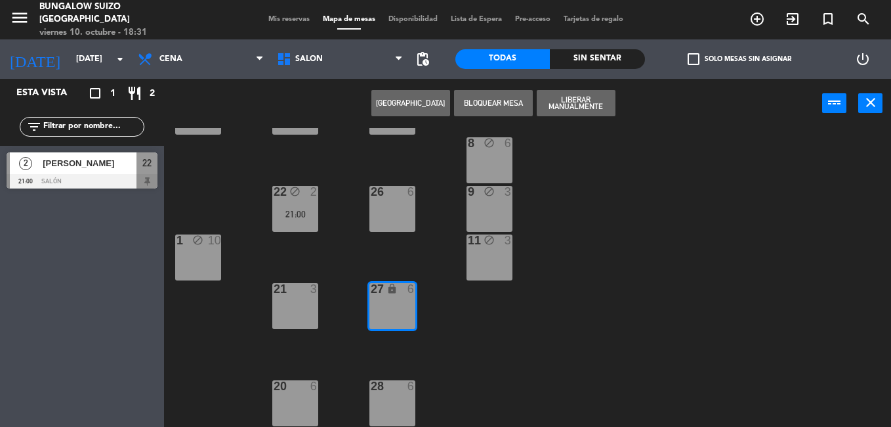
click at [290, 297] on div "21 3" at bounding box center [295, 306] width 46 height 46
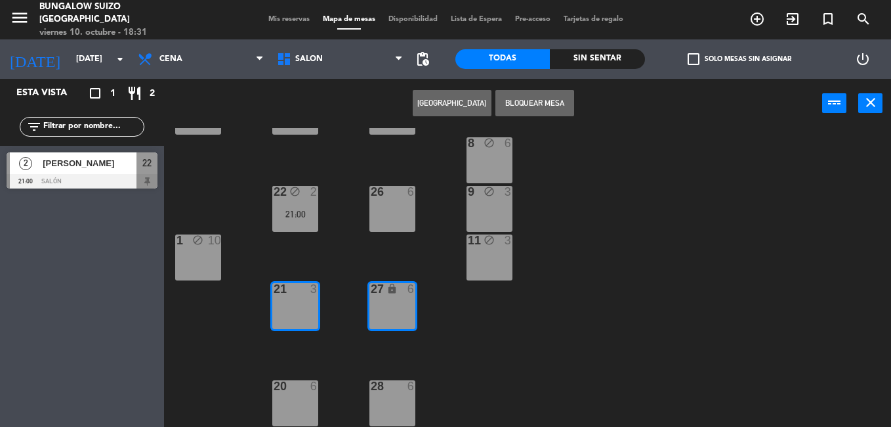
click at [516, 104] on button "Bloquear Mesa" at bounding box center [534, 103] width 79 height 26
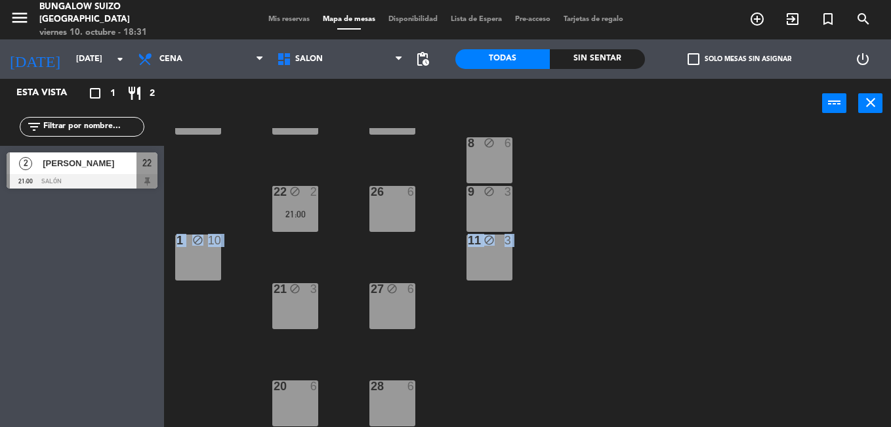
drag, startPoint x: 745, startPoint y: 222, endPoint x: 746, endPoint y: 264, distance: 41.3
click at [746, 264] on div "3 block 10 4 block 4 5 block 6 7 10 2 block 8 23 lock 4 25 4 8 block 6 22 block…" at bounding box center [532, 277] width 718 height 299
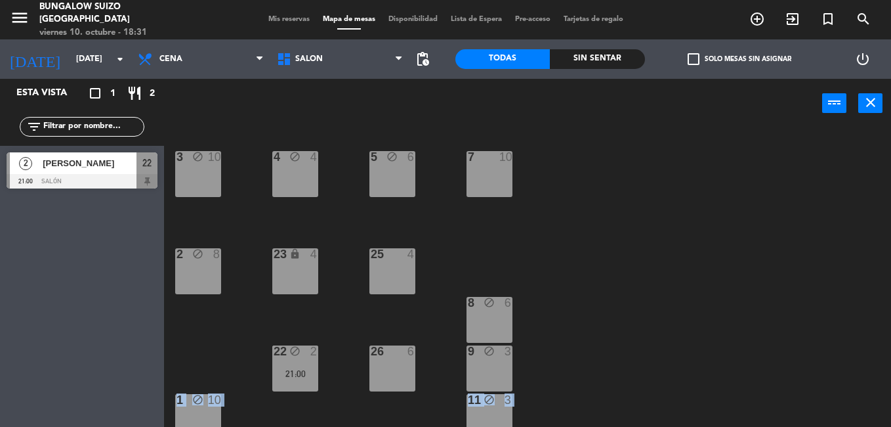
click at [396, 54] on icon at bounding box center [399, 59] width 6 height 11
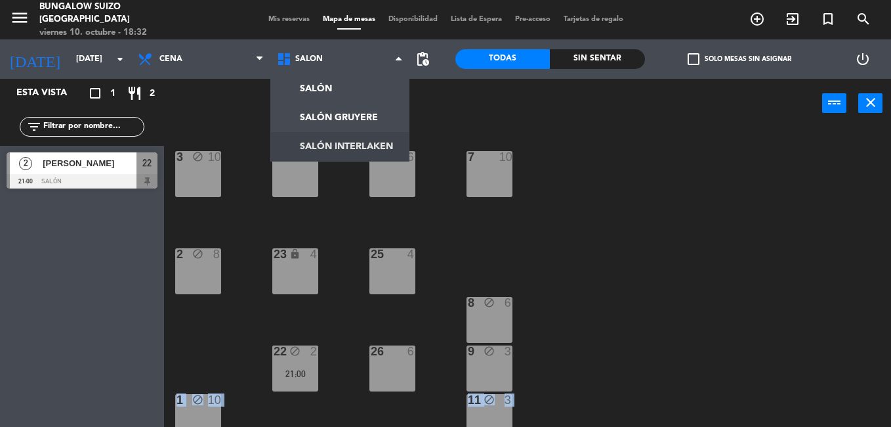
click at [362, 144] on ng-component "menu Bungalow Suizo [GEOGRAPHIC_DATA][DATE] 10. octubre - 18:32 Mis reservas Ma…" at bounding box center [445, 213] width 891 height 427
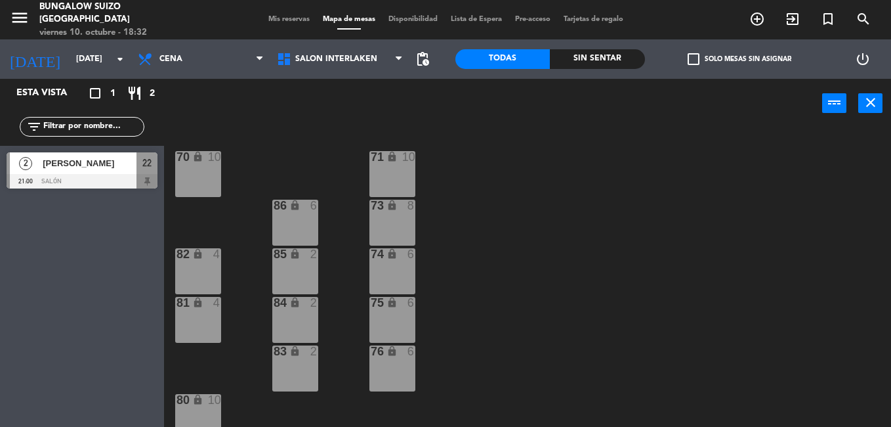
click at [189, 179] on div "70 lock 10" at bounding box center [198, 174] width 46 height 46
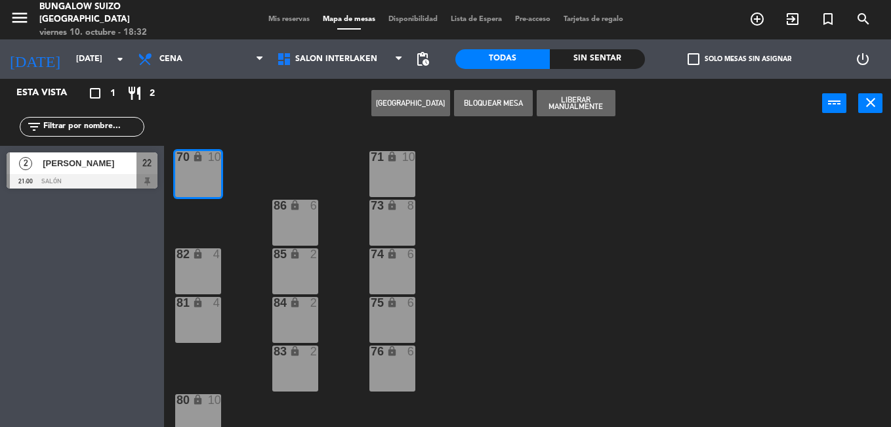
click at [499, 106] on button "Bloquear Mesa" at bounding box center [493, 103] width 79 height 26
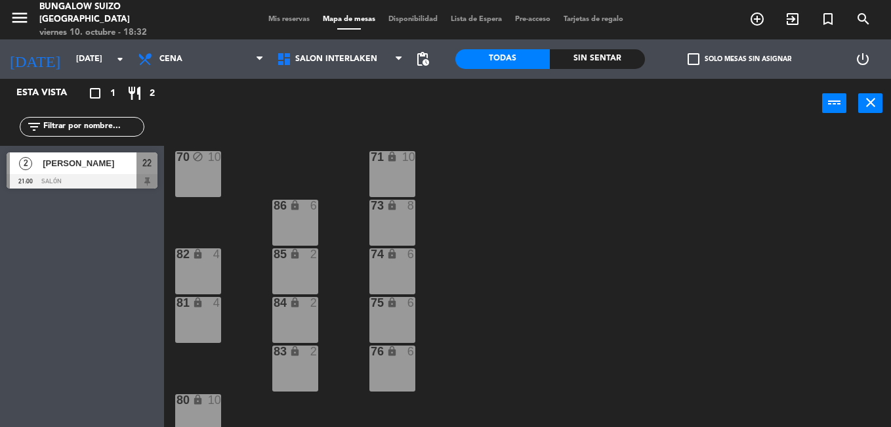
click at [410, 165] on div "71 lock 10" at bounding box center [392, 174] width 46 height 46
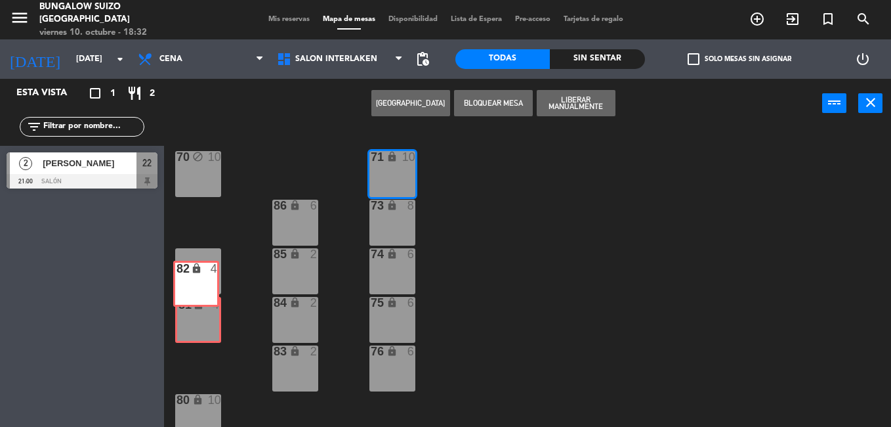
drag, startPoint x: 207, startPoint y: 289, endPoint x: 205, endPoint y: 301, distance: 12.0
click at [205, 301] on div "70 block 10 71 lock 10 73 lock 8 86 lock 6 74 lock 6 82 lock 4 82 lock 4 85 loc…" at bounding box center [532, 277] width 718 height 299
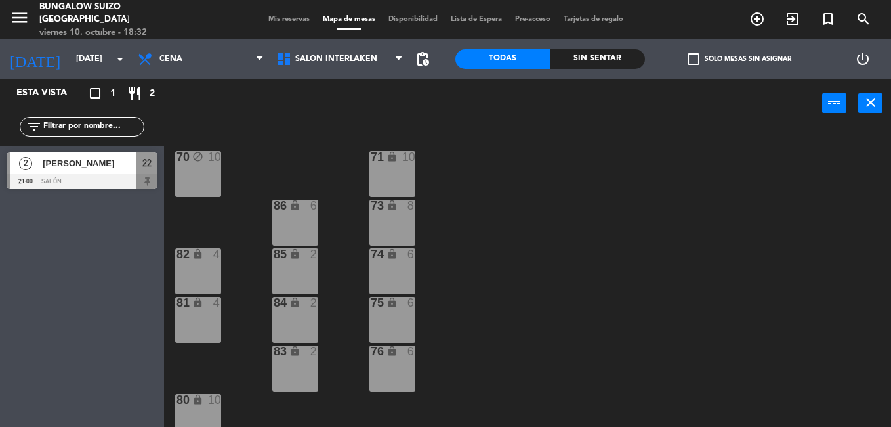
click at [198, 413] on div "80 lock 10" at bounding box center [198, 417] width 46 height 46
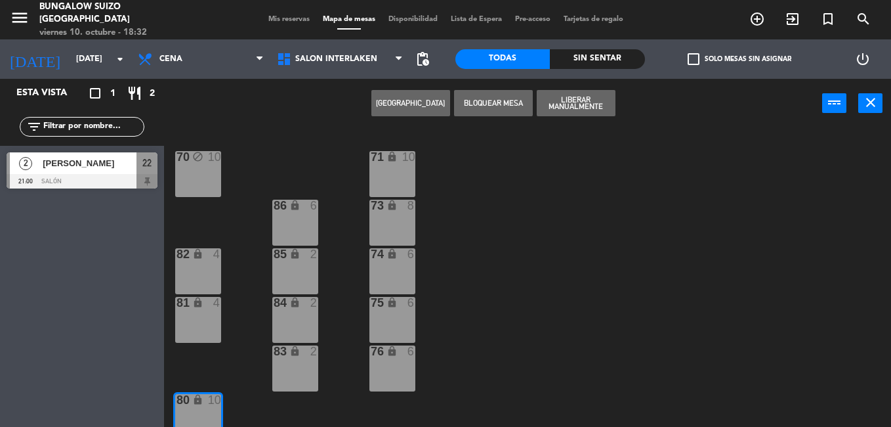
click at [503, 102] on button "Bloquear Mesa" at bounding box center [493, 103] width 79 height 26
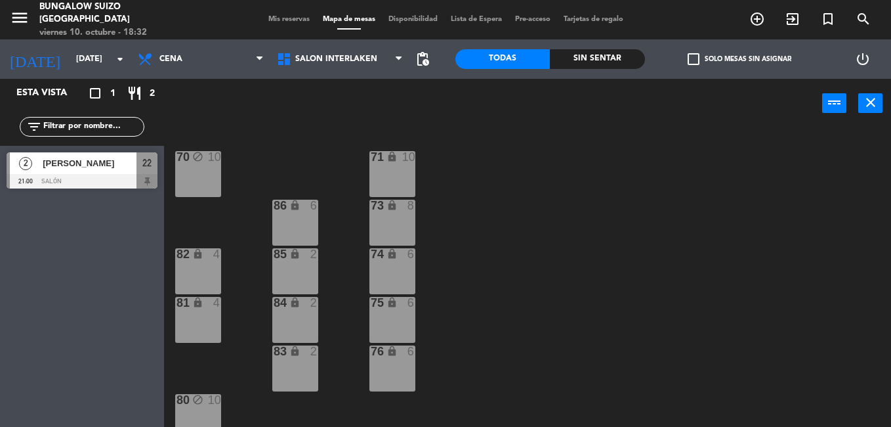
click at [283, 389] on div "83 lock 2" at bounding box center [295, 368] width 46 height 46
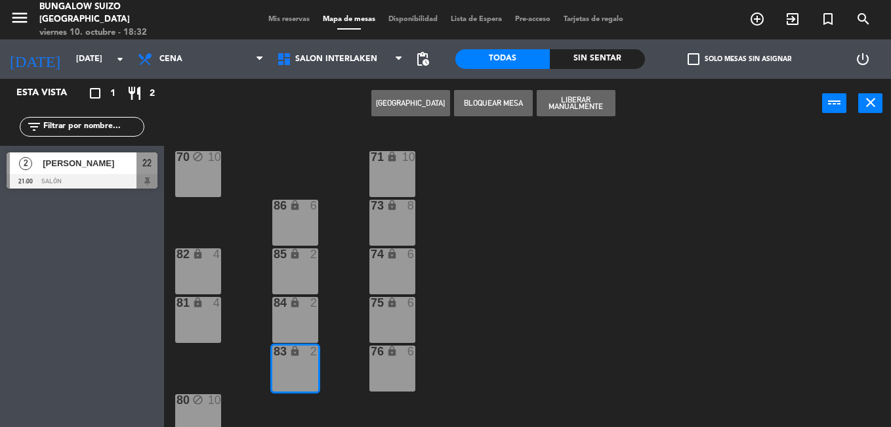
click at [490, 117] on div "Crear Reserva Bloquear Mesa Liberar Manualmente power_input close" at bounding box center [493, 104] width 658 height 50
click at [493, 111] on button "Bloquear Mesa" at bounding box center [493, 103] width 79 height 26
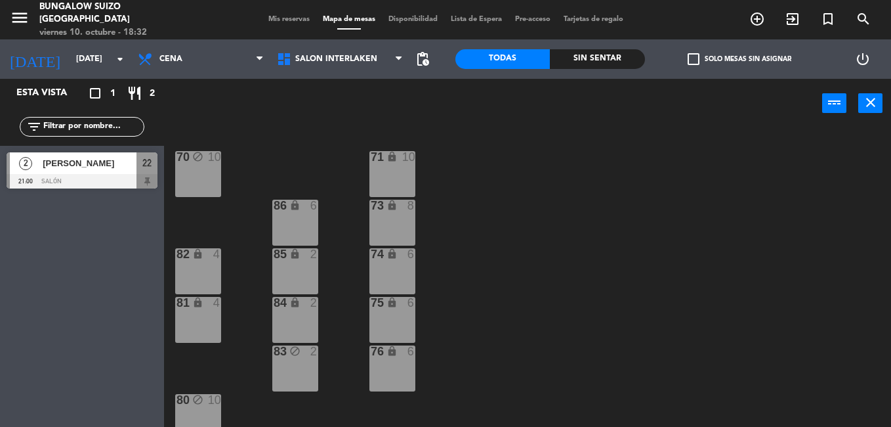
click at [386, 359] on div "76 lock 6" at bounding box center [392, 368] width 46 height 46
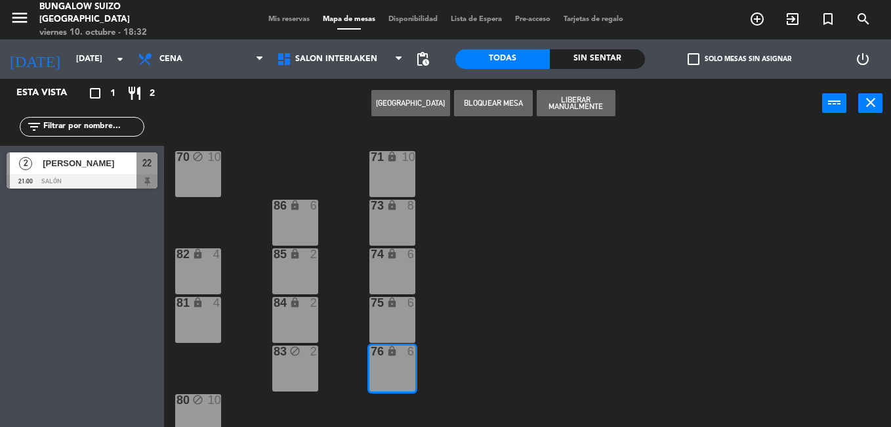
click at [498, 97] on button "Bloquear Mesa" at bounding box center [493, 103] width 79 height 26
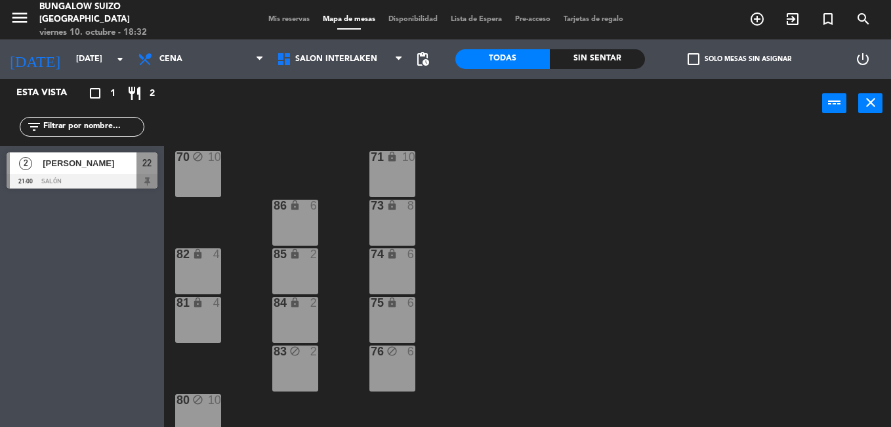
click at [395, 304] on icon "lock" at bounding box center [392, 302] width 11 height 11
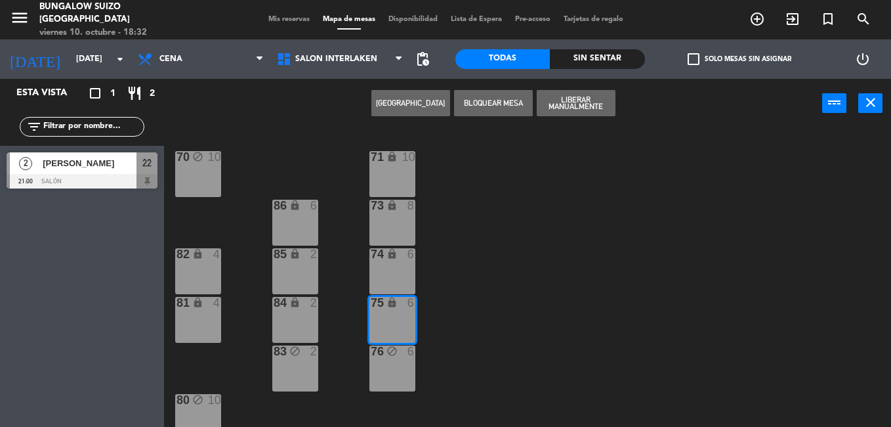
click at [513, 96] on button "Bloquear Mesa" at bounding box center [493, 103] width 79 height 26
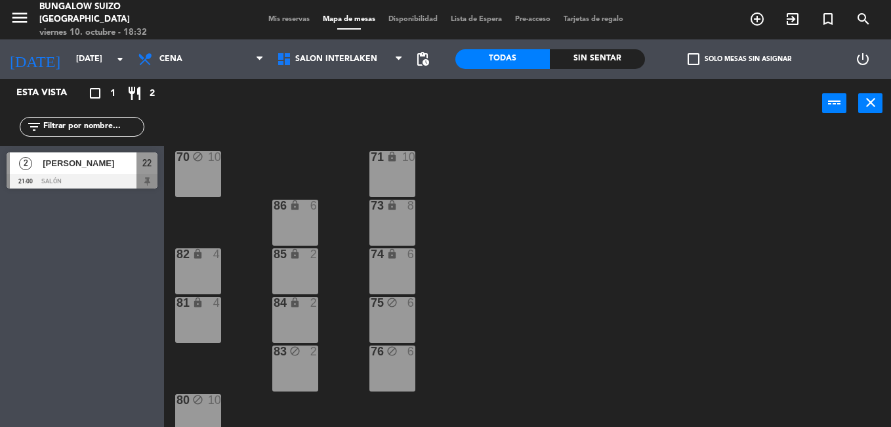
click at [203, 264] on div "82 lock 4" at bounding box center [198, 271] width 46 height 46
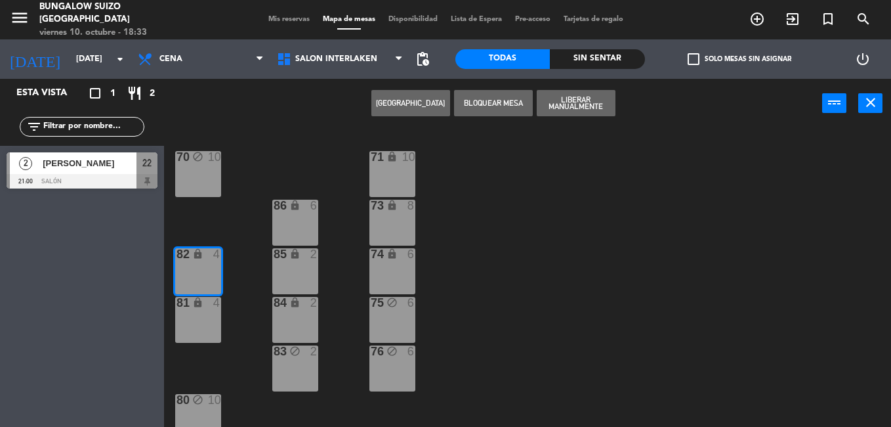
click at [493, 91] on button "Bloquear Mesa" at bounding box center [493, 103] width 79 height 26
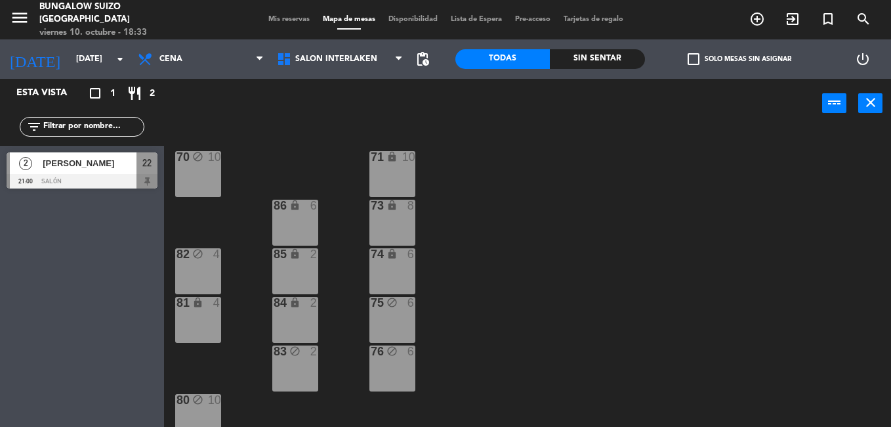
click at [200, 306] on icon "lock" at bounding box center [197, 302] width 11 height 11
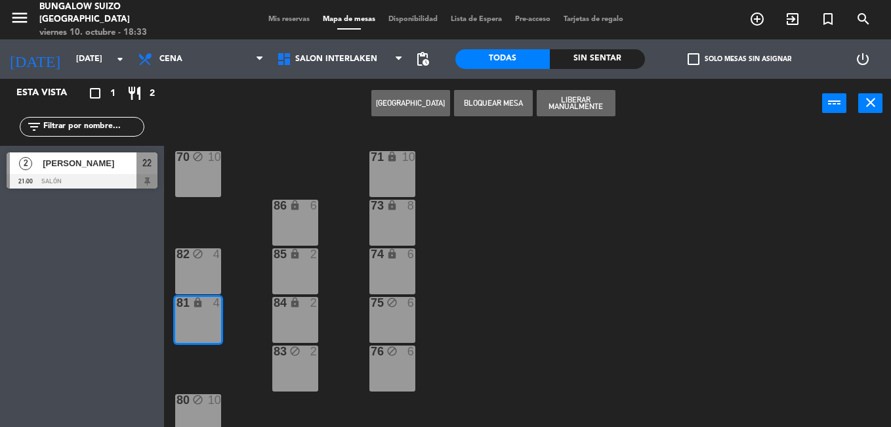
click at [509, 95] on button "Bloquear Mesa" at bounding box center [493, 103] width 79 height 26
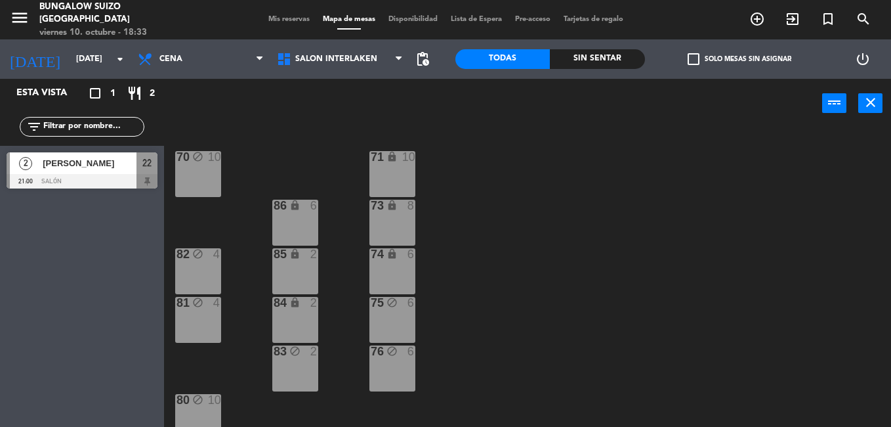
click at [194, 192] on div "70 block 10" at bounding box center [198, 174] width 46 height 46
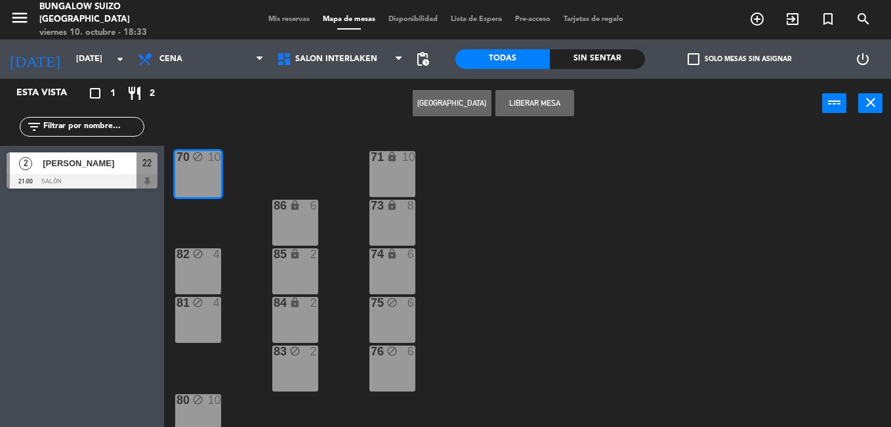
click at [308, 259] on div "2" at bounding box center [317, 254] width 22 height 12
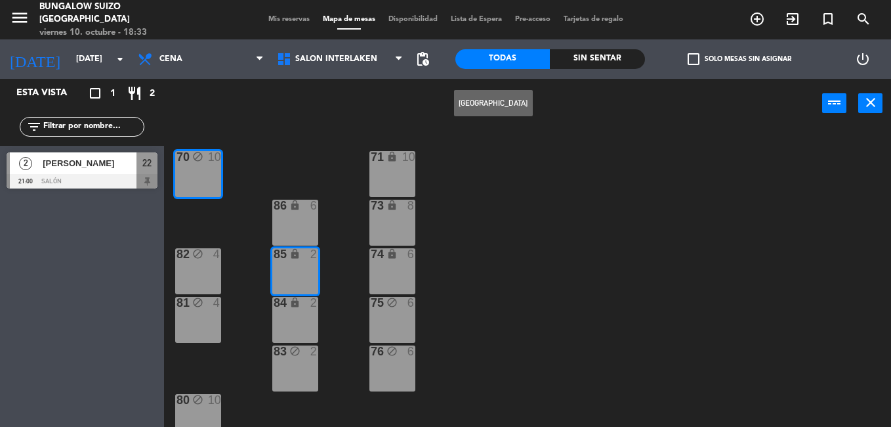
click at [299, 308] on div "lock" at bounding box center [295, 303] width 22 height 12
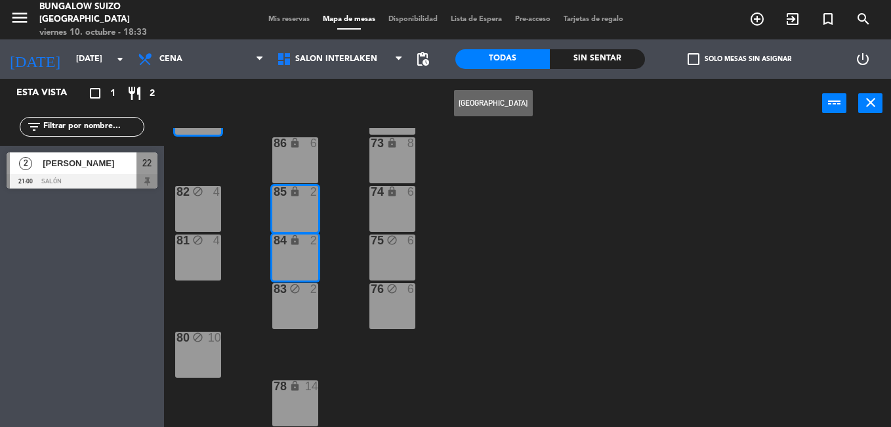
click at [297, 396] on div "78 lock 14" at bounding box center [295, 403] width 46 height 46
click at [396, 273] on div "75 block 6" at bounding box center [392, 257] width 46 height 46
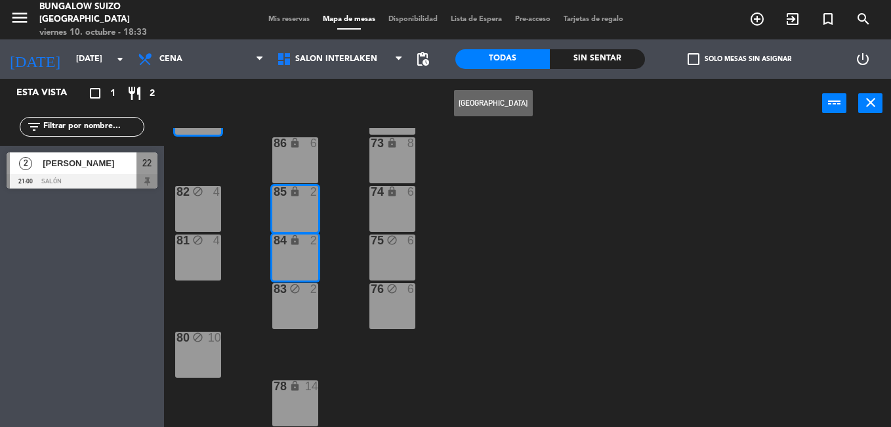
click at [396, 273] on div "75 block 6" at bounding box center [392, 257] width 46 height 46
click at [318, 167] on div "86 lock 6" at bounding box center [295, 160] width 46 height 46
click at [301, 166] on div "86 lock 6" at bounding box center [295, 160] width 46 height 46
click at [879, 102] on button "close" at bounding box center [870, 103] width 24 height 20
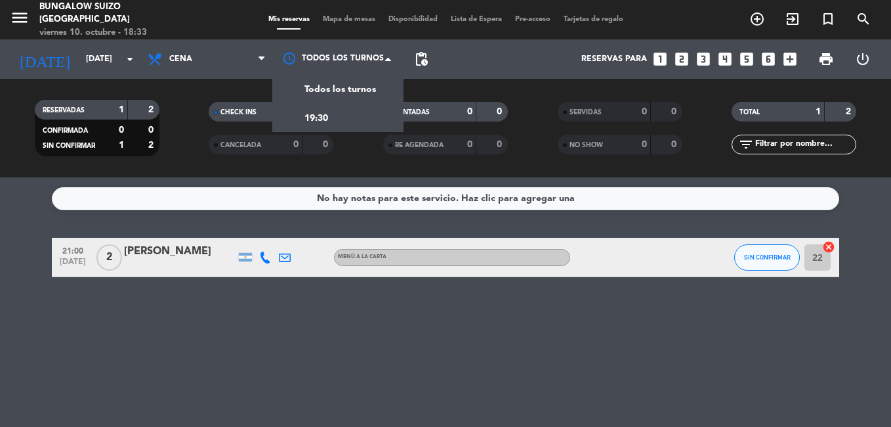
click at [386, 62] on span at bounding box center [391, 59] width 13 height 13
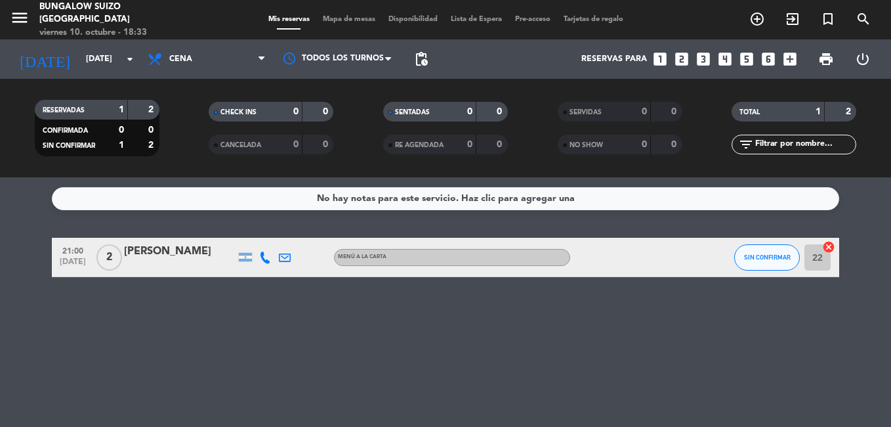
click at [386, 62] on span at bounding box center [391, 59] width 13 height 13
click at [365, 16] on span "Mapa de mesas" at bounding box center [349, 19] width 66 height 7
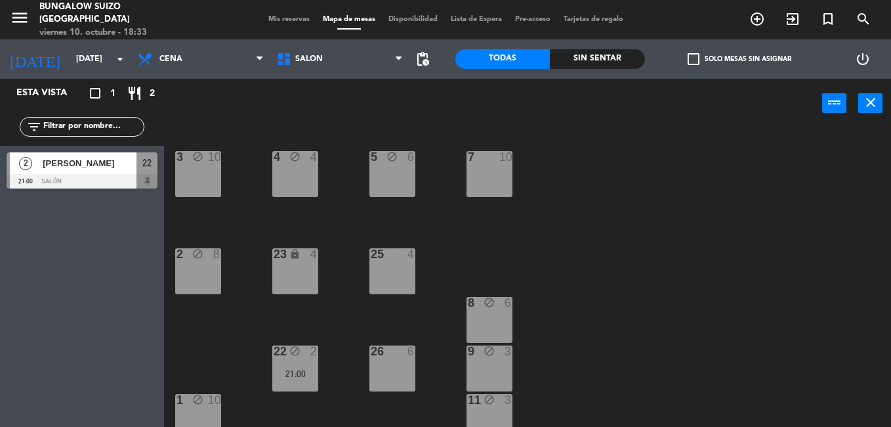
click at [390, 56] on span "SALÓN" at bounding box center [339, 59] width 139 height 29
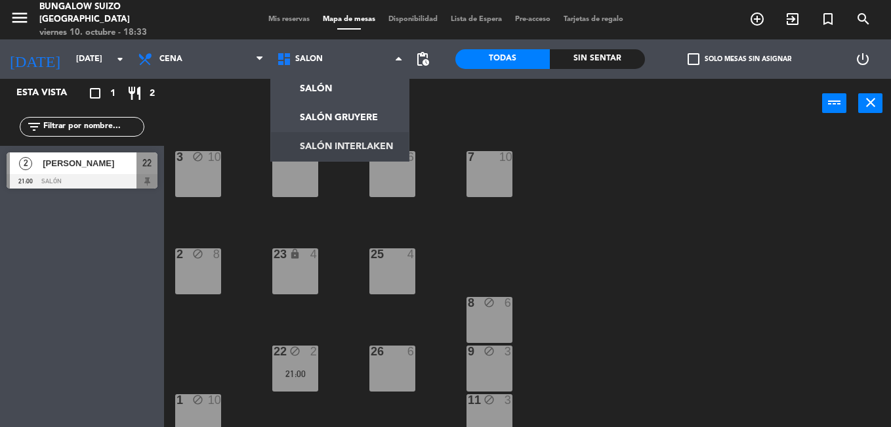
click at [361, 140] on ng-component "menu Bungalow Suizo [GEOGRAPHIC_DATA][DATE] 10. octubre - 18:33 Mis reservas Ma…" at bounding box center [445, 213] width 891 height 427
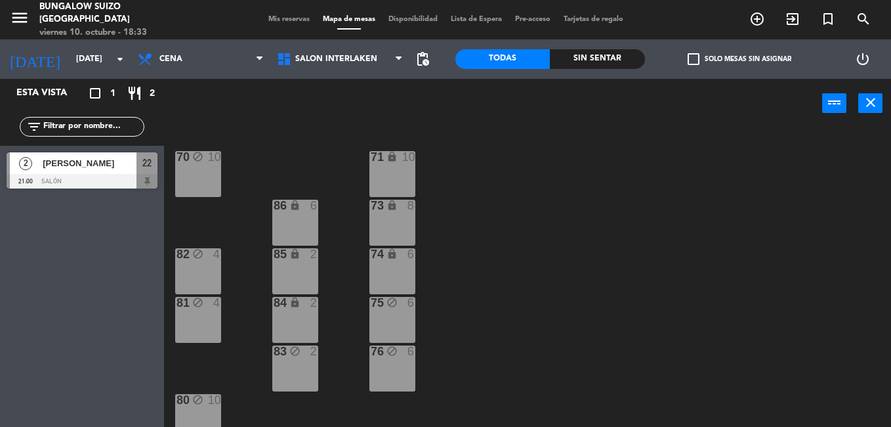
click at [891, 159] on html "close × Bungalow Suizo [GEOGRAPHIC_DATA] × chrome_reader_mode Listado de Reserv…" at bounding box center [445, 213] width 891 height 427
drag, startPoint x: 891, startPoint y: 159, endPoint x: 887, endPoint y: 220, distance: 60.5
click at [887, 220] on div "70 block 10 71 lock 10 73 lock 8 86 lock 6 74 lock 6 82 block 4 85 lock 2 75 bl…" at bounding box center [532, 277] width 718 height 299
drag, startPoint x: 887, startPoint y: 220, endPoint x: 870, endPoint y: 284, distance: 66.4
click at [870, 284] on div "70 block 10 71 lock 10 73 lock 8 86 lock 6 74 lock 6 82 block 4 85 lock 2 75 bl…" at bounding box center [532, 277] width 718 height 299
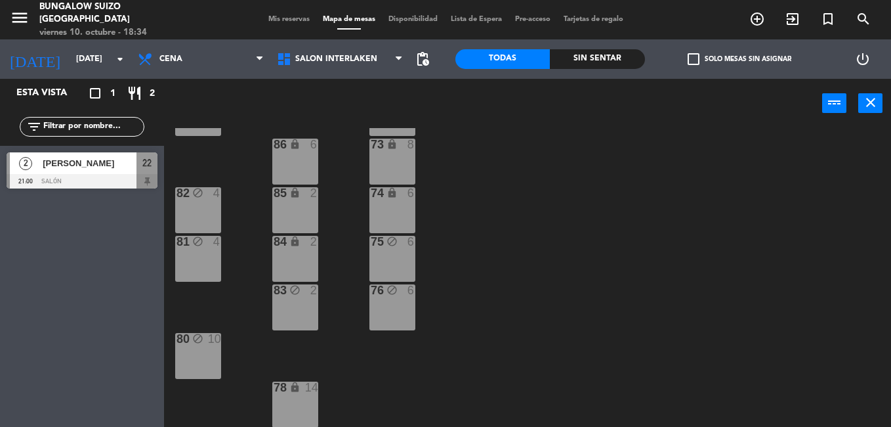
scroll to position [62, 0]
click at [310, 394] on div "78 lock 14" at bounding box center [295, 403] width 46 height 46
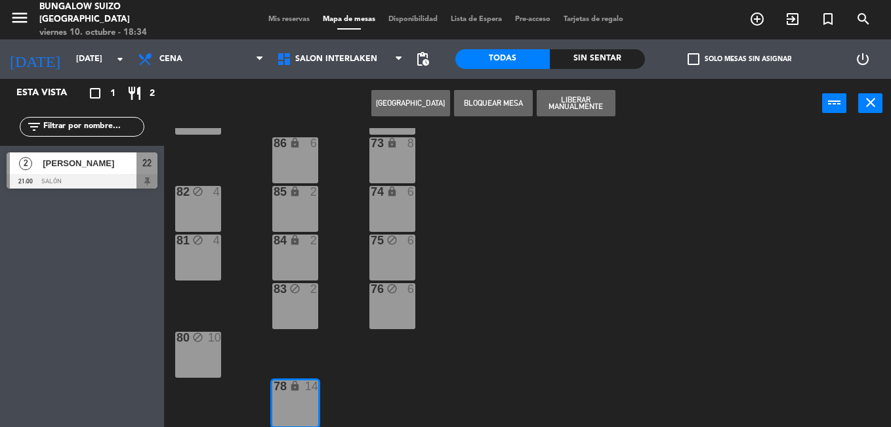
click at [521, 98] on button "Bloquear Mesa" at bounding box center [493, 103] width 79 height 26
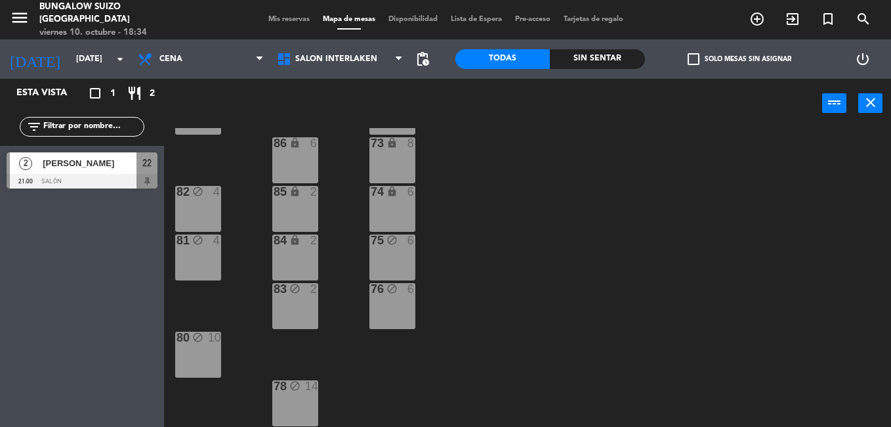
drag, startPoint x: 820, startPoint y: 228, endPoint x: 818, endPoint y: 275, distance: 47.3
click at [819, 272] on div "70 block 10 71 lock 10 73 lock 8 86 lock 6 74 lock 6 82 block 4 85 lock 2 75 bl…" at bounding box center [532, 277] width 718 height 299
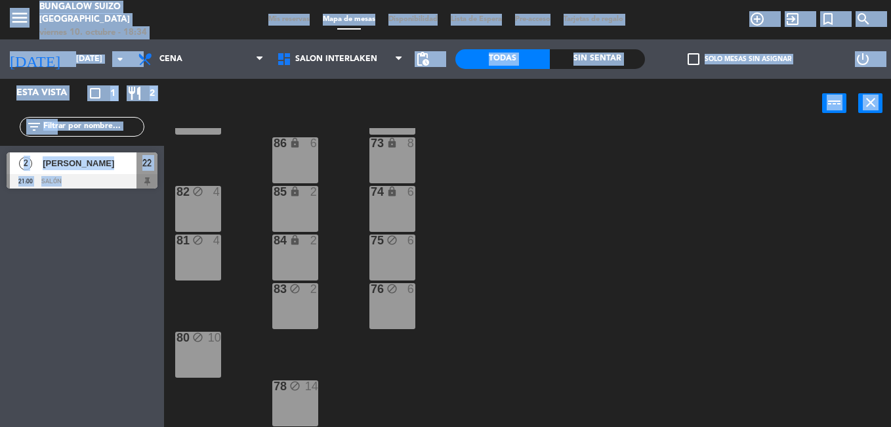
drag, startPoint x: 891, startPoint y: 296, endPoint x: 891, endPoint y: 254, distance: 42.0
click at [891, 255] on html "close × Bungalow Suizo [GEOGRAPHIC_DATA] × chrome_reader_mode Listado de Reserv…" at bounding box center [445, 213] width 891 height 427
click at [727, 247] on div "70 block 10 71 lock 10 73 lock 8 86 lock 6 74 lock 6 82 block 4 85 lock 2 75 bl…" at bounding box center [532, 277] width 718 height 299
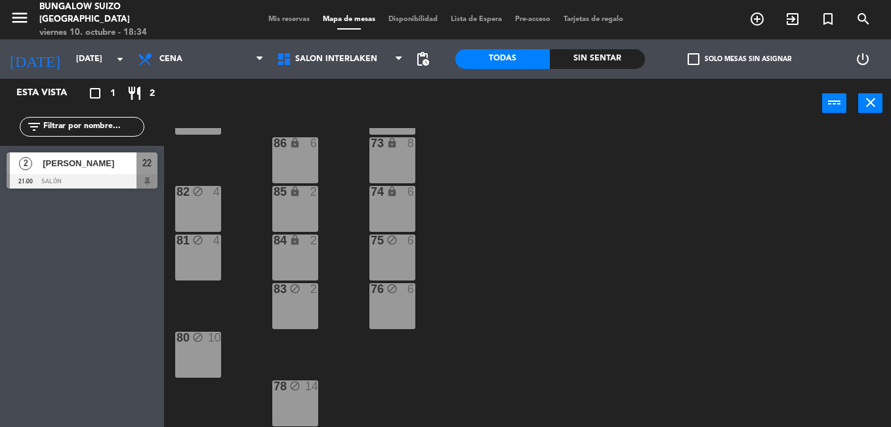
click at [483, 11] on div "menu Bungalow Suizo [GEOGRAPHIC_DATA][DATE] 10. octubre - 18:34 Mis reservas Ma…" at bounding box center [445, 19] width 891 height 39
click at [483, 17] on span "Lista de Espera" at bounding box center [476, 19] width 64 height 7
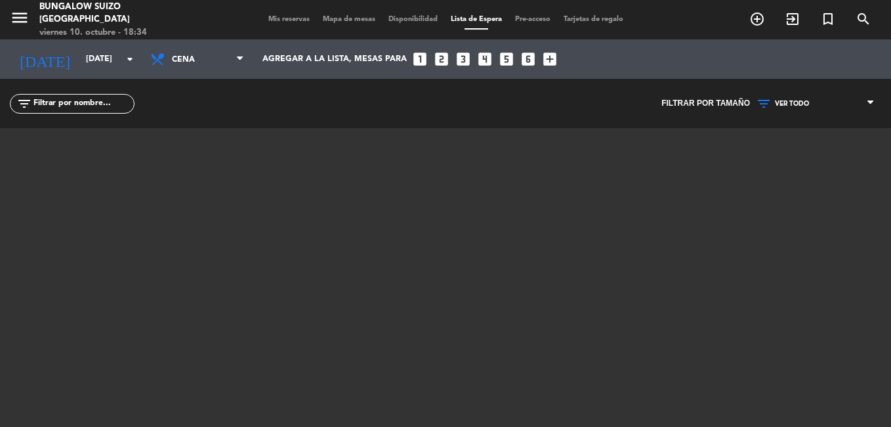
click at [455, 60] on icon "looks_3" at bounding box center [463, 59] width 17 height 17
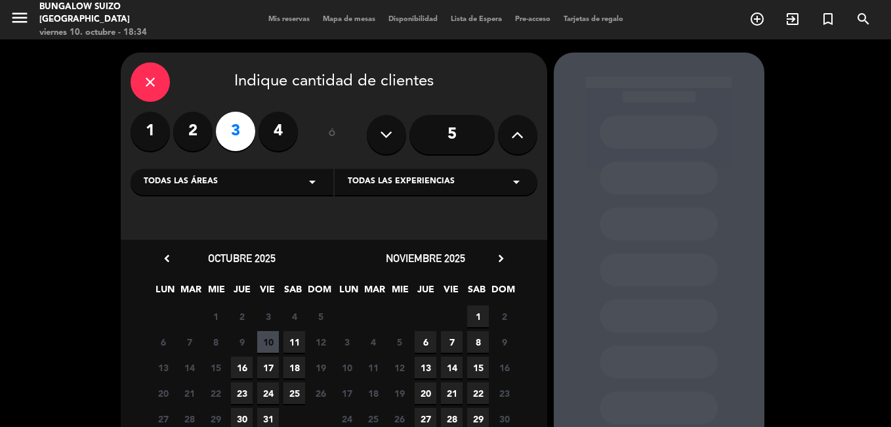
click at [303, 345] on span "11" at bounding box center [295, 342] width 22 height 22
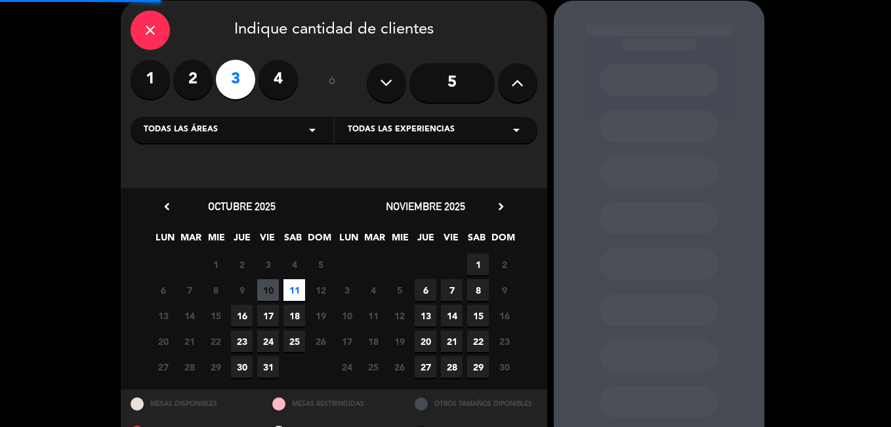
scroll to position [53, 0]
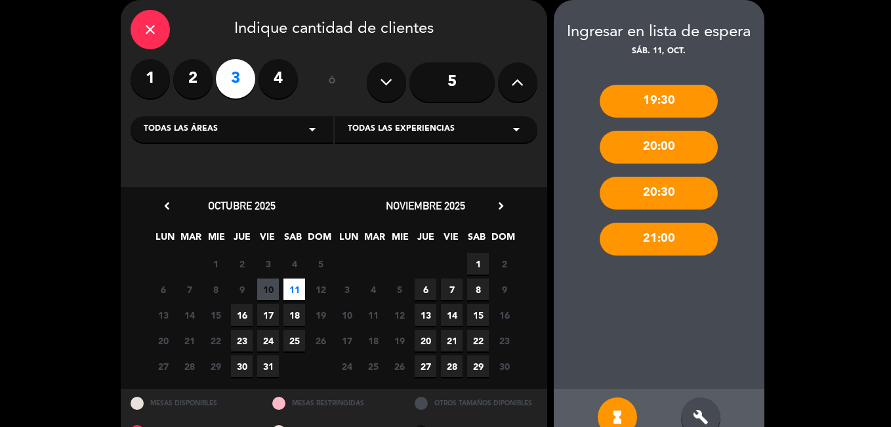
click at [270, 296] on span "10" at bounding box center [268, 289] width 22 height 22
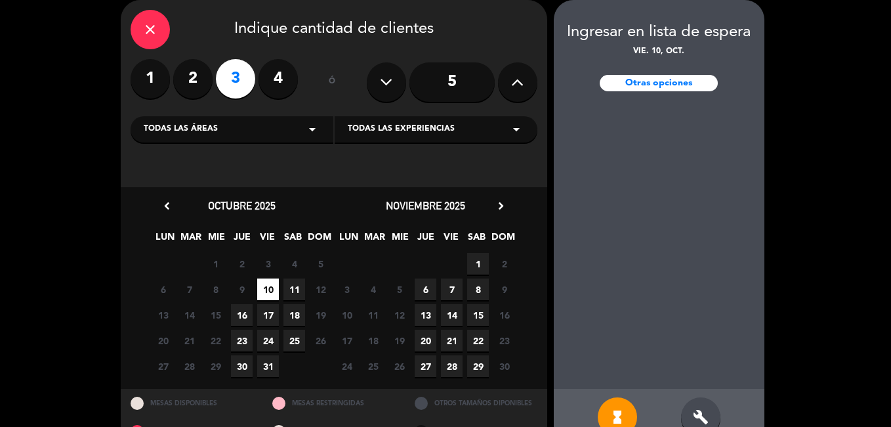
click at [291, 288] on span "11" at bounding box center [295, 289] width 22 height 22
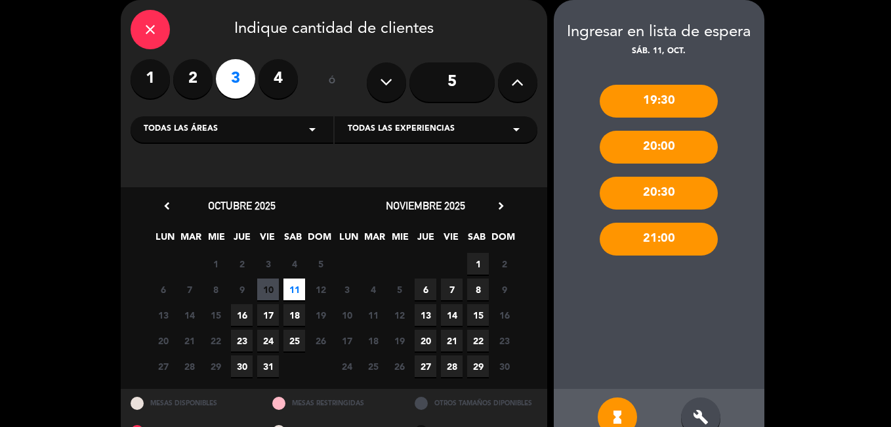
click at [146, 35] on icon "close" at bounding box center [150, 30] width 16 height 16
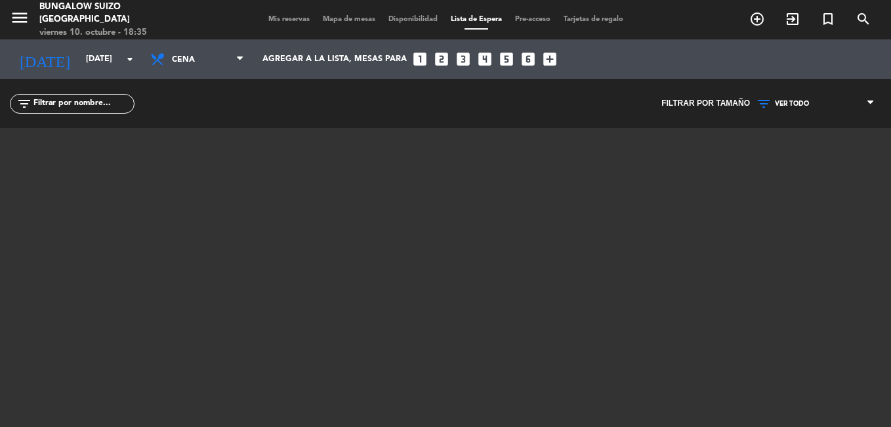
click at [541, 1] on div "menu Bungalow Suizo [GEOGRAPHIC_DATA][DATE] 10. octubre - 18:35 Mis reservas Ma…" at bounding box center [445, 19] width 891 height 39
click at [532, 21] on span "Pre-acceso" at bounding box center [533, 19] width 49 height 7
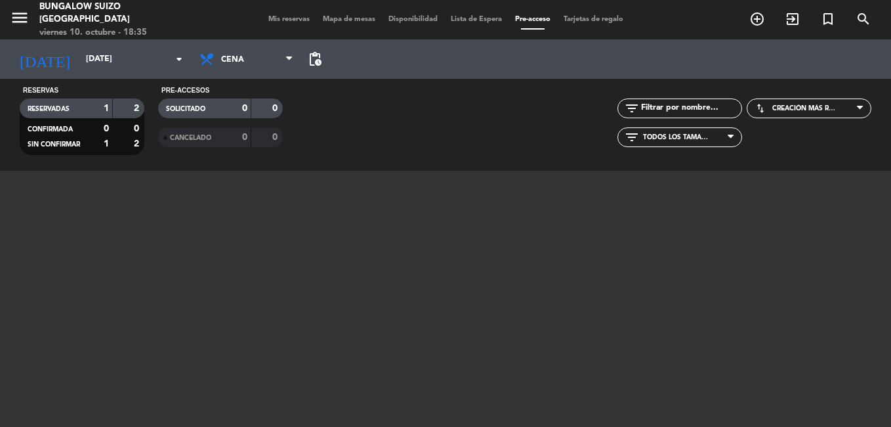
click at [226, 276] on div at bounding box center [446, 276] width 768 height 210
click at [341, 22] on span "Mapa de mesas" at bounding box center [349, 19] width 66 height 7
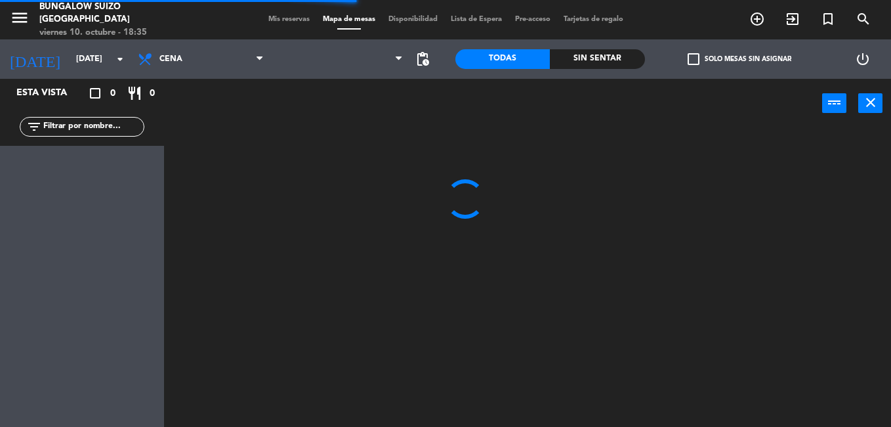
click at [273, 18] on span "Mis reservas" at bounding box center [289, 19] width 54 height 7
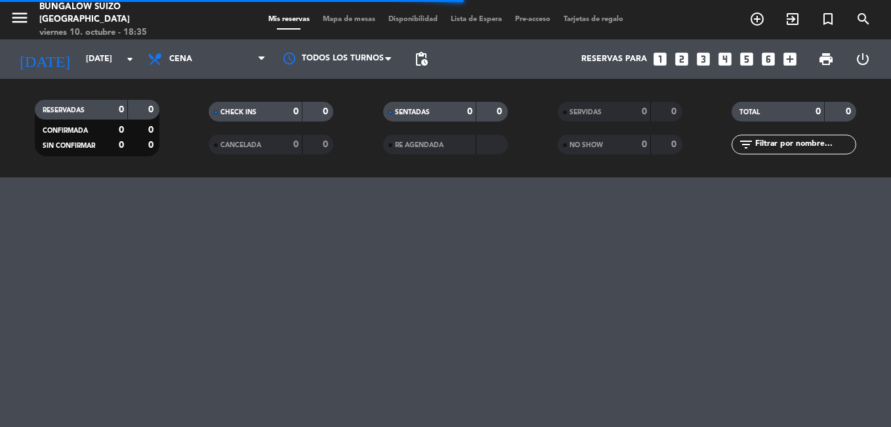
click at [346, 20] on span "Mapa de mesas" at bounding box center [349, 19] width 66 height 7
